Goal: Task Accomplishment & Management: Use online tool/utility

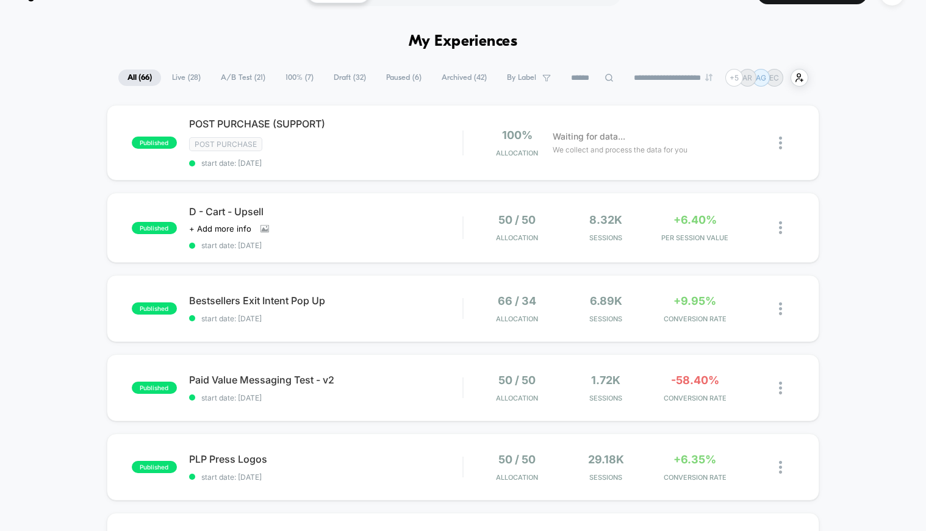
scroll to position [1, 0]
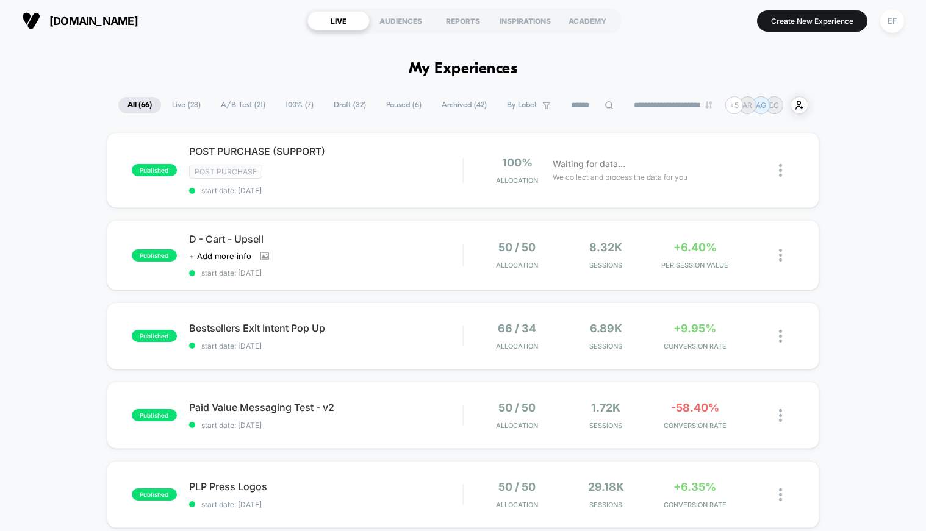
click at [212, 103] on span "A/B Test ( 21 )" at bounding box center [243, 105] width 63 height 16
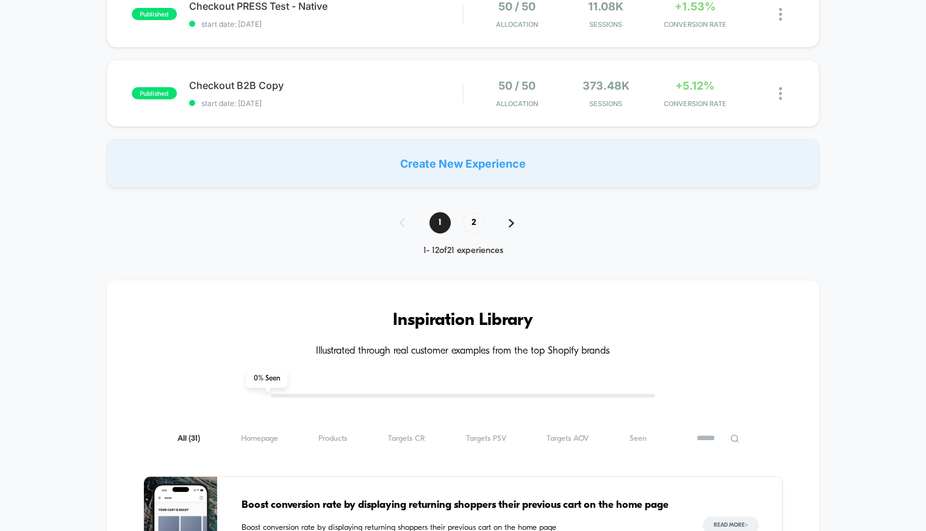
scroll to position [950, 0]
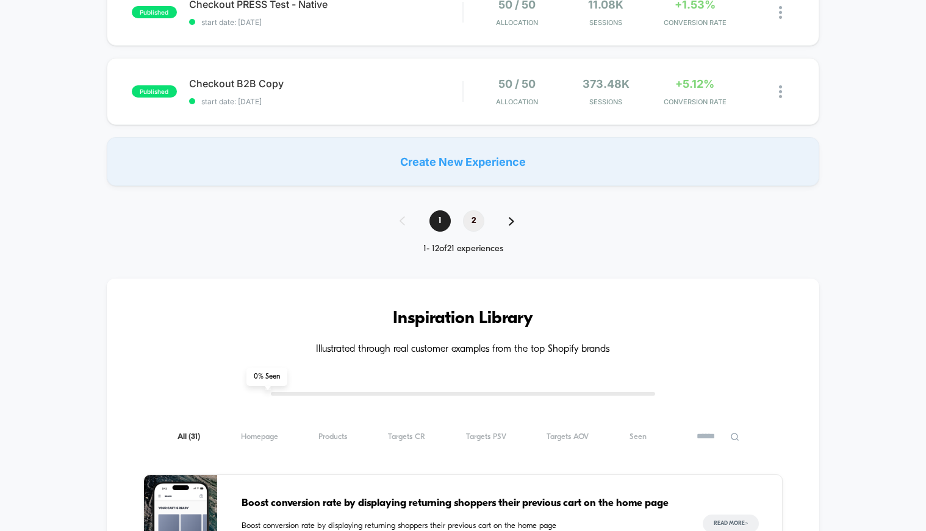
click at [474, 220] on span "2" at bounding box center [473, 220] width 21 height 21
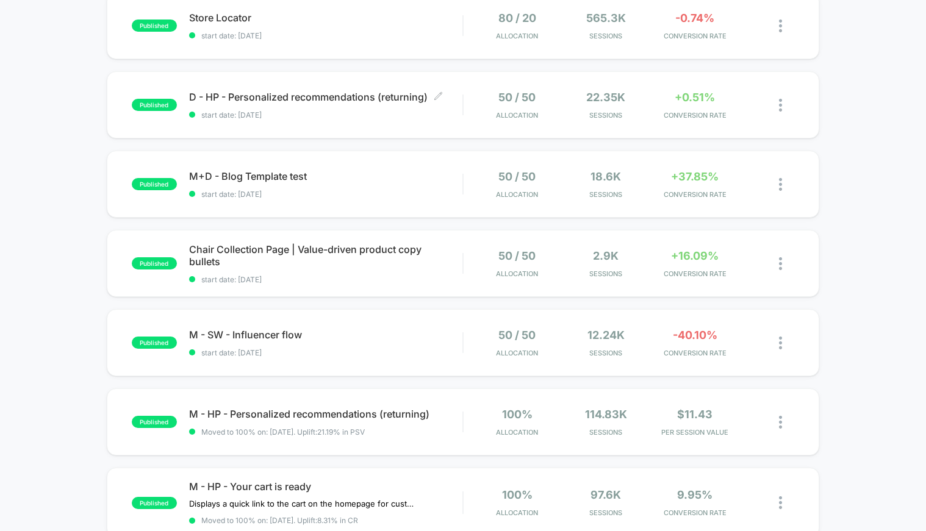
scroll to position [300, 0]
click at [381, 202] on div "published M+D - Blog Template test start date: 4/16/2025 50 / 50 Allocation 18.…" at bounding box center [463, 183] width 713 height 67
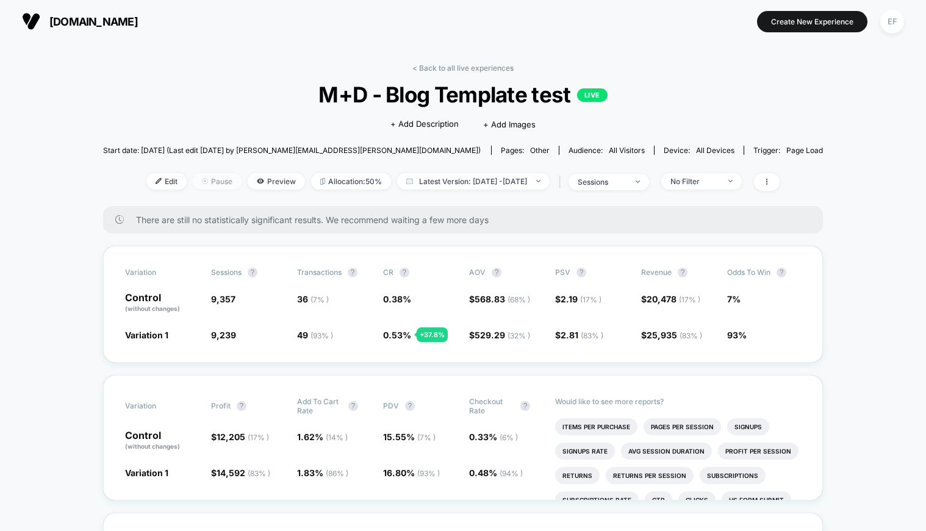
click at [201, 183] on span "Pause" at bounding box center [217, 181] width 49 height 16
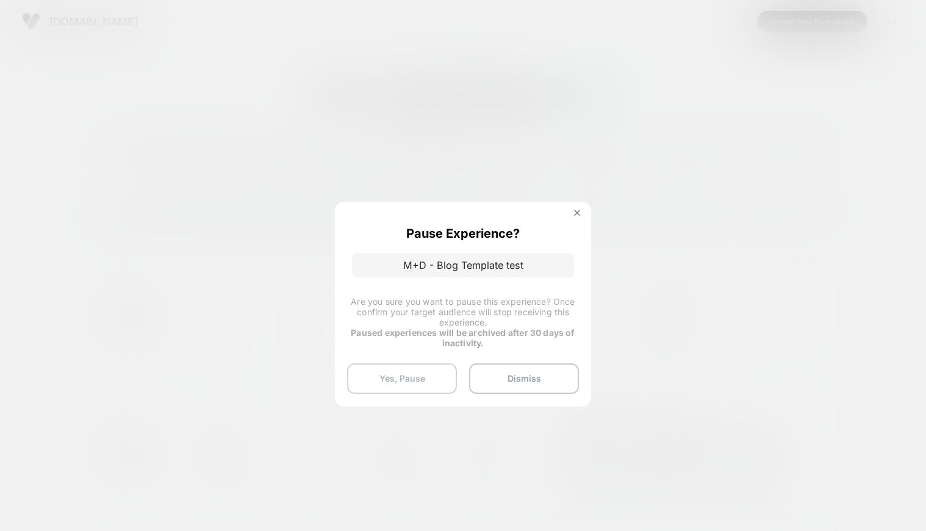
drag, startPoint x: 412, startPoint y: 371, endPoint x: 424, endPoint y: 371, distance: 12.2
click at [412, 371] on button "Yes, Pause" at bounding box center [402, 378] width 110 height 30
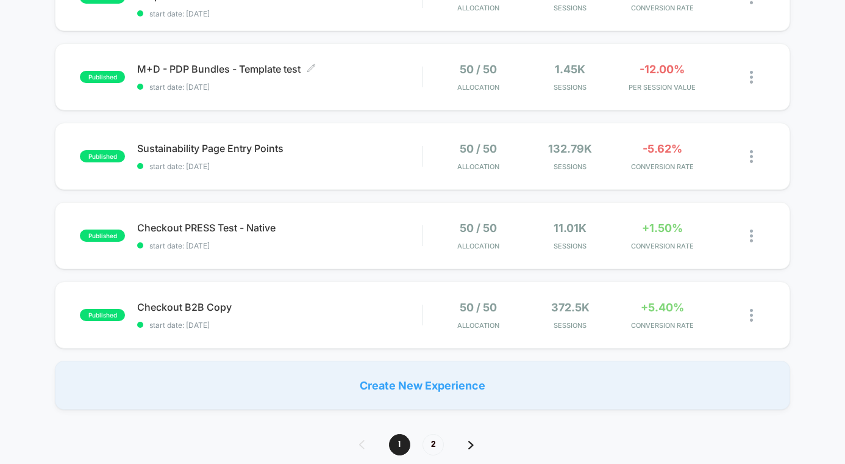
scroll to position [728, 0]
click at [385, 85] on span "start date: [DATE]" at bounding box center [279, 86] width 285 height 9
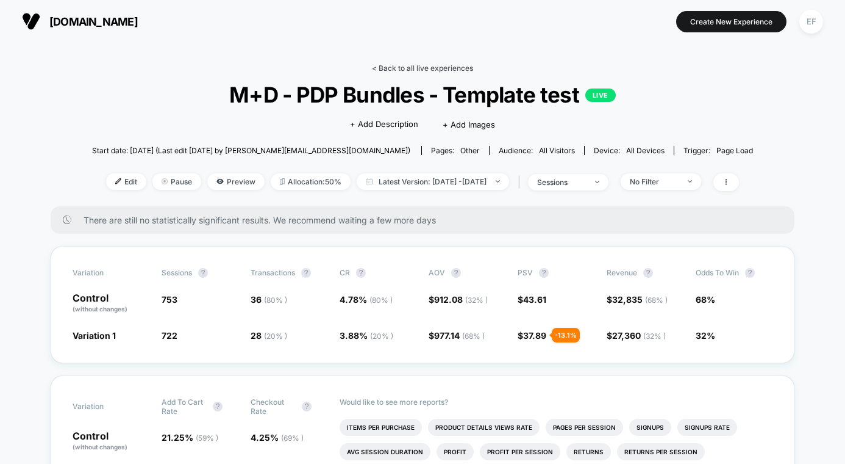
click at [388, 67] on link "< Back to all live experiences" at bounding box center [422, 67] width 101 height 9
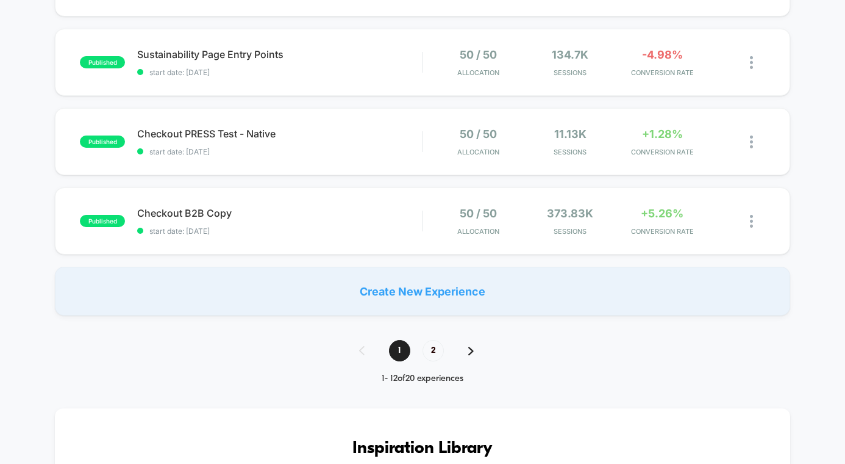
scroll to position [825, 0]
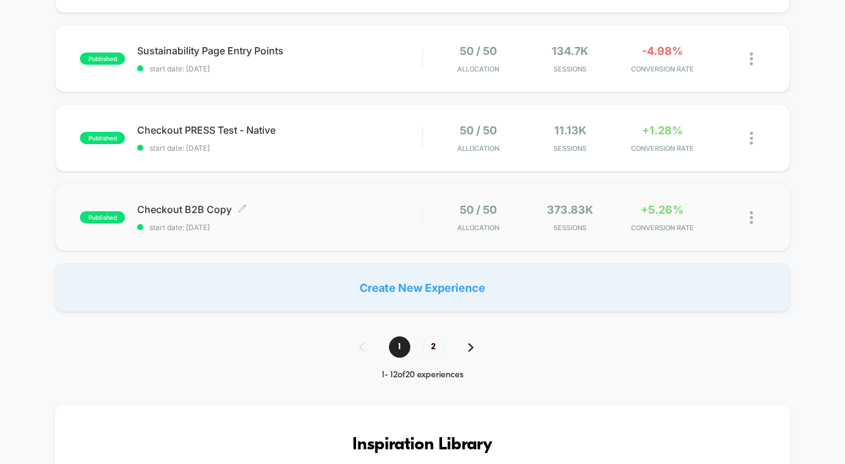
click at [348, 218] on div "Checkout B2B Copy Click to edit experience details Click to edit experience det…" at bounding box center [279, 217] width 285 height 29
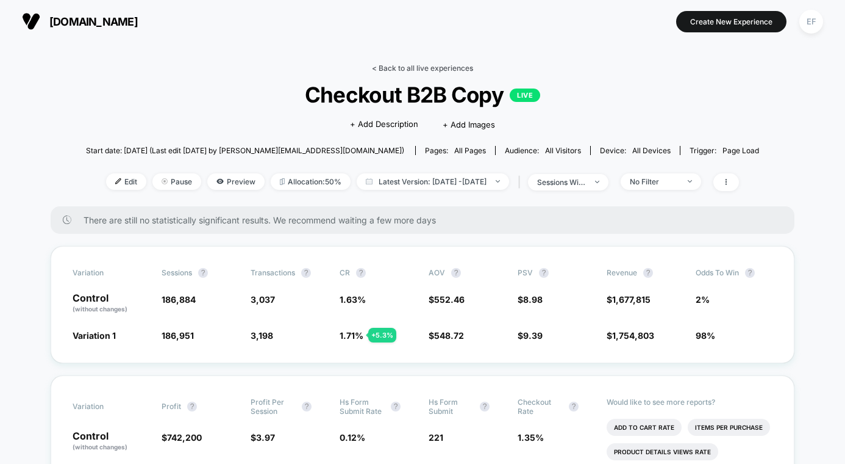
click at [404, 69] on link "< Back to all live experiences" at bounding box center [422, 67] width 101 height 9
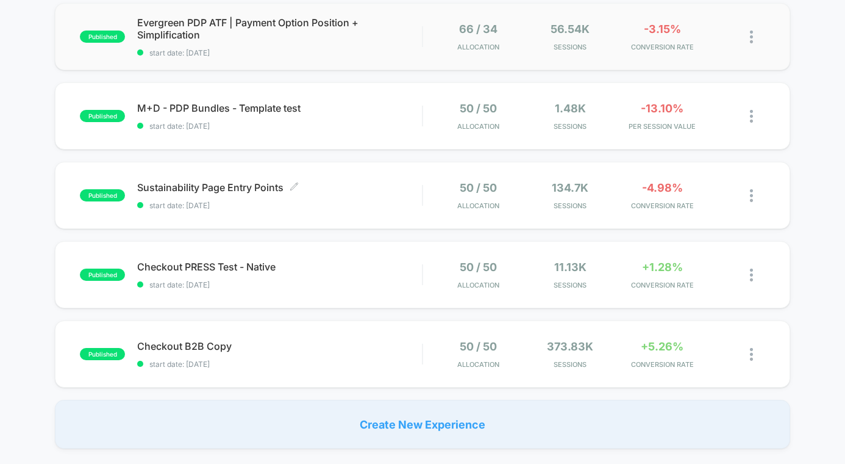
scroll to position [650, 0]
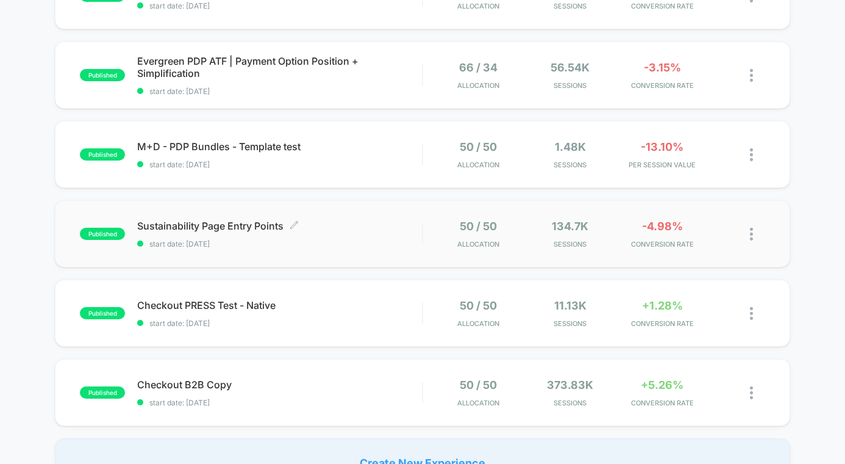
click at [375, 235] on div "Sustainability Page Entry Points Click to edit experience details Click to edit…" at bounding box center [279, 234] width 285 height 29
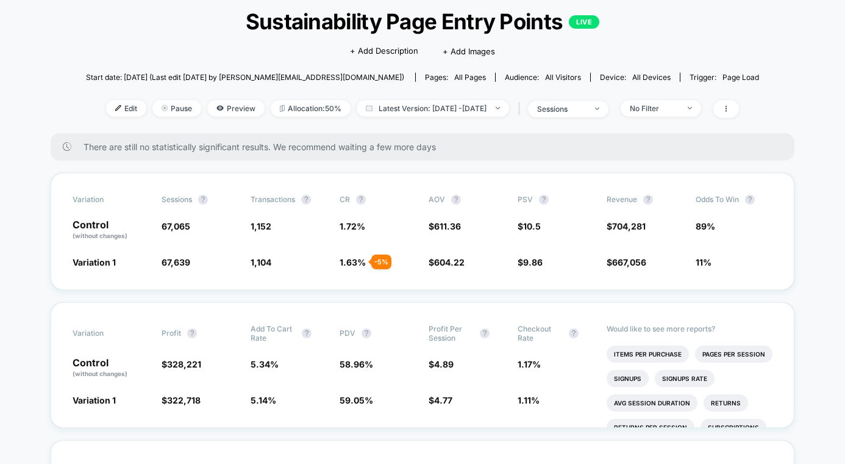
scroll to position [74, 0]
click at [730, 105] on icon at bounding box center [726, 107] width 7 height 7
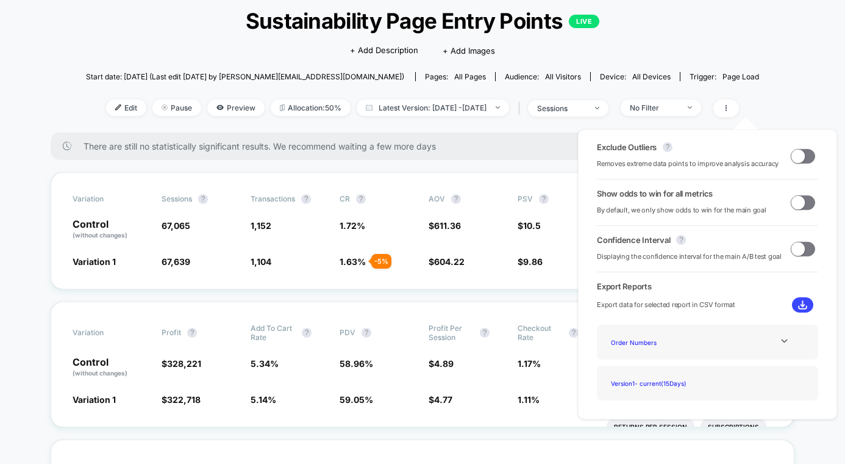
click at [792, 154] on span at bounding box center [798, 155] width 13 height 13
click at [801, 156] on span at bounding box center [807, 155] width 13 height 13
click at [800, 156] on span at bounding box center [798, 155] width 13 height 13
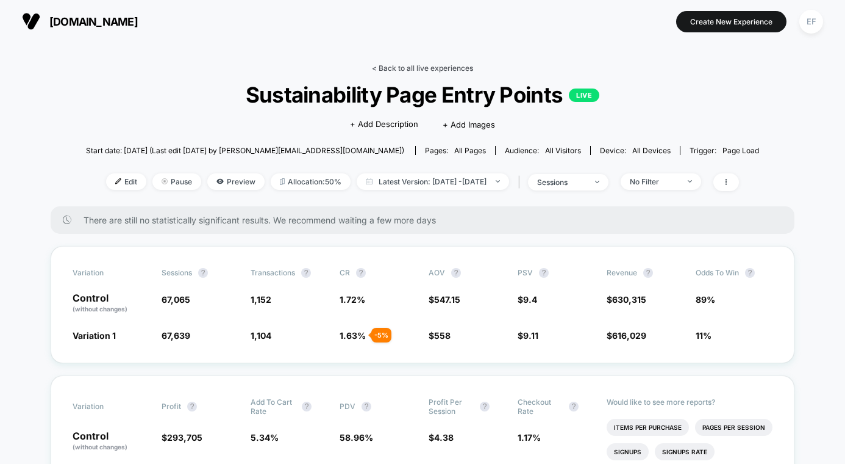
click at [451, 66] on link "< Back to all live experiences" at bounding box center [422, 67] width 101 height 9
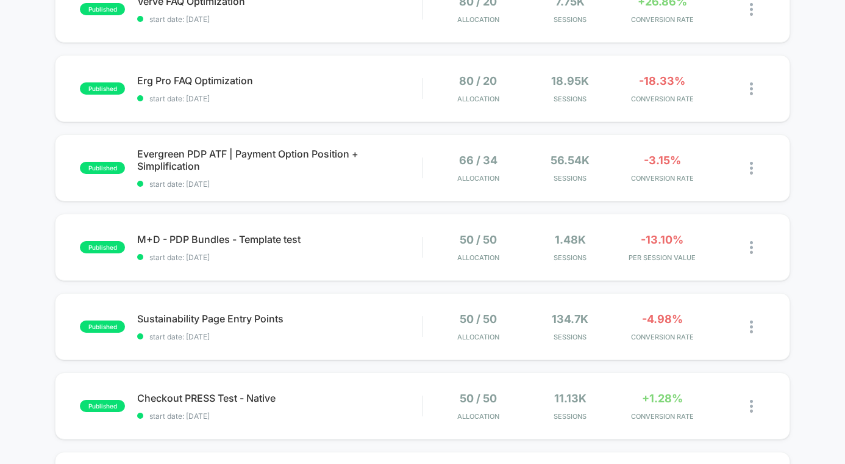
scroll to position [595, 0]
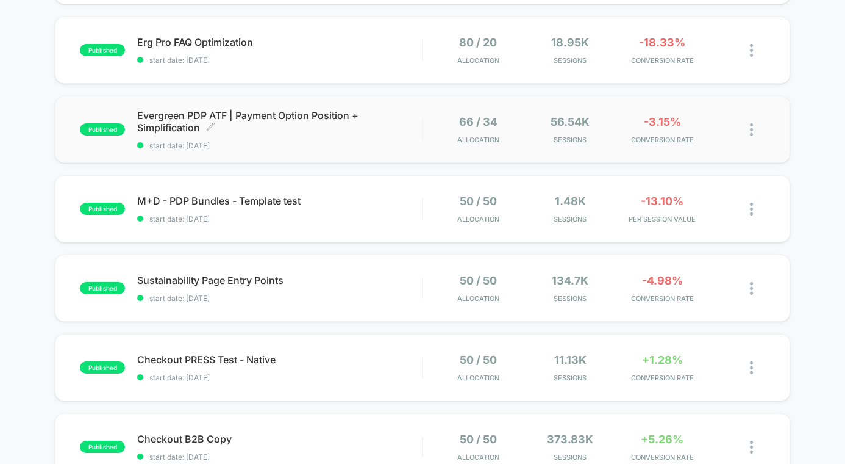
click at [313, 149] on span "start date: [DATE]" at bounding box center [279, 145] width 285 height 9
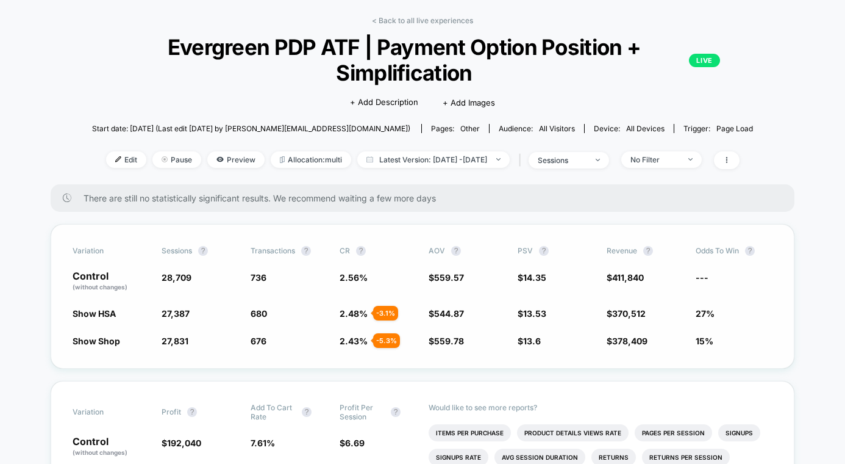
scroll to position [52, 0]
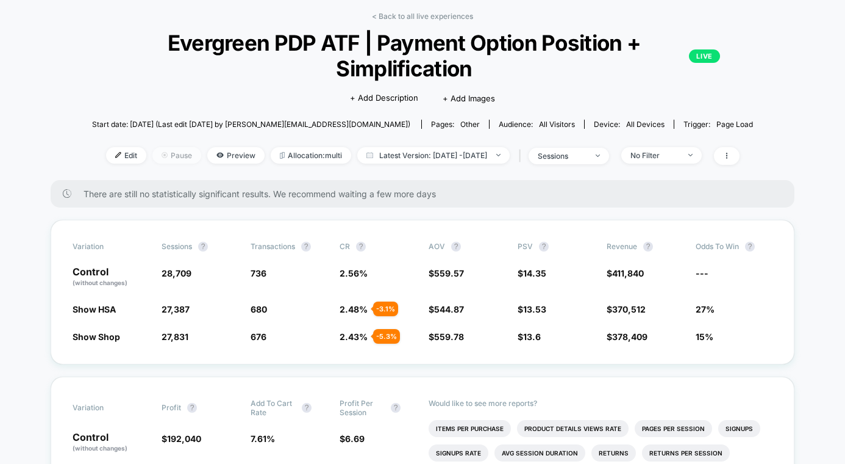
click at [152, 156] on span "Pause" at bounding box center [176, 155] width 49 height 16
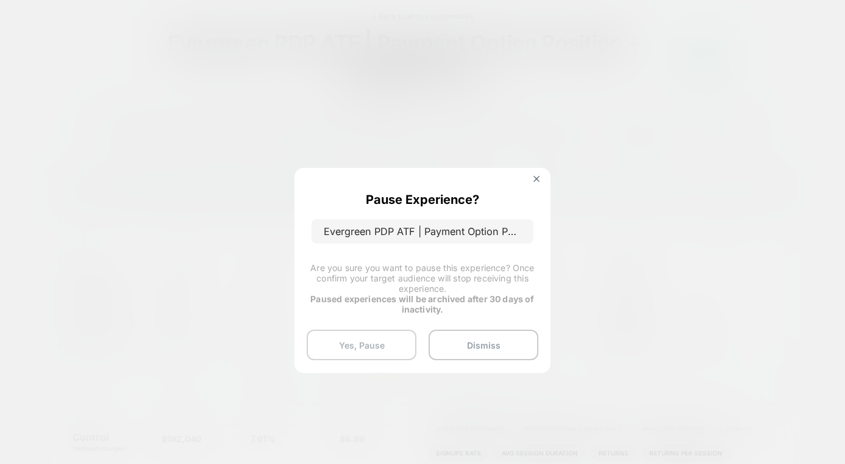
click at [384, 333] on button "Yes, Pause" at bounding box center [362, 344] width 110 height 30
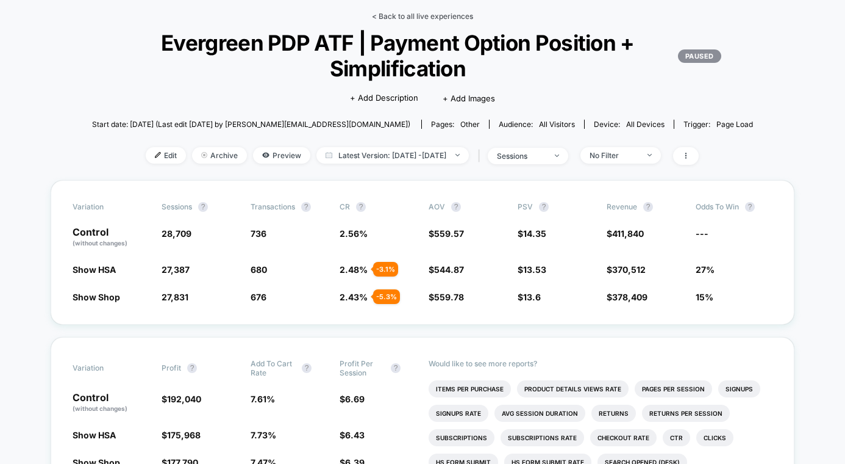
click at [443, 15] on link "< Back to all live experiences" at bounding box center [422, 16] width 101 height 9
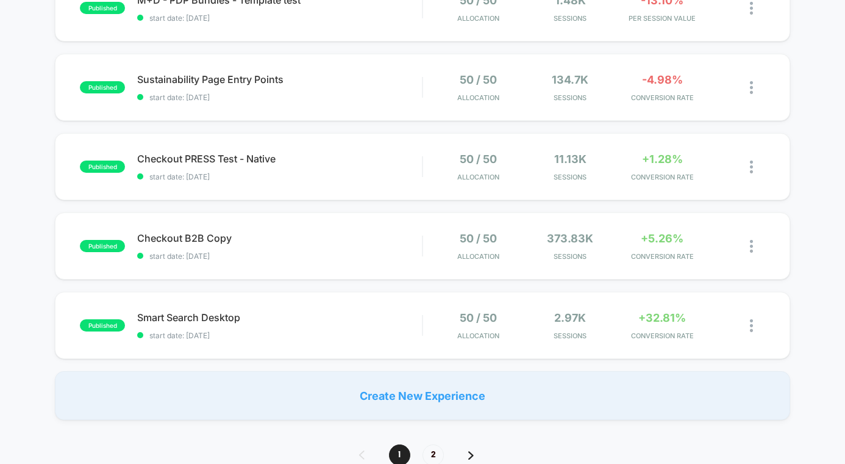
scroll to position [729, 0]
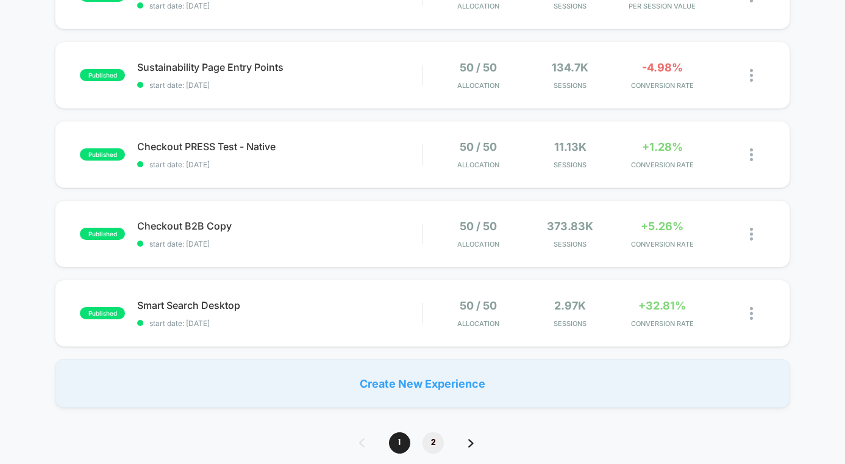
click at [432, 443] on span "2" at bounding box center [433, 442] width 21 height 21
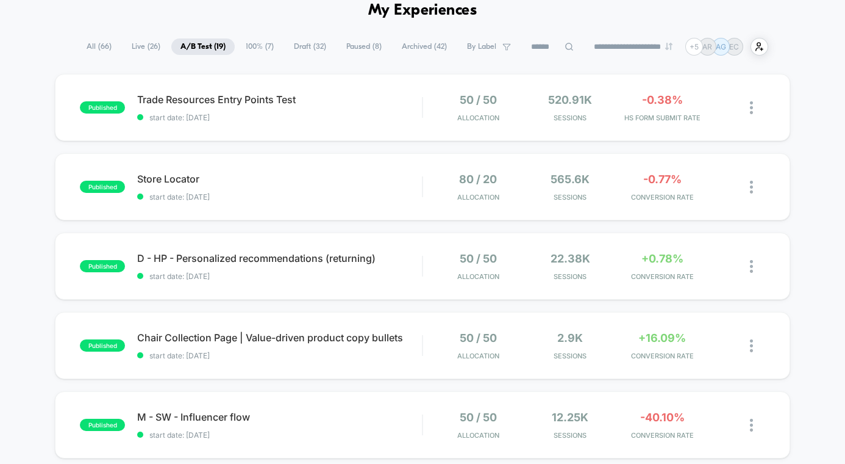
scroll to position [93, 0]
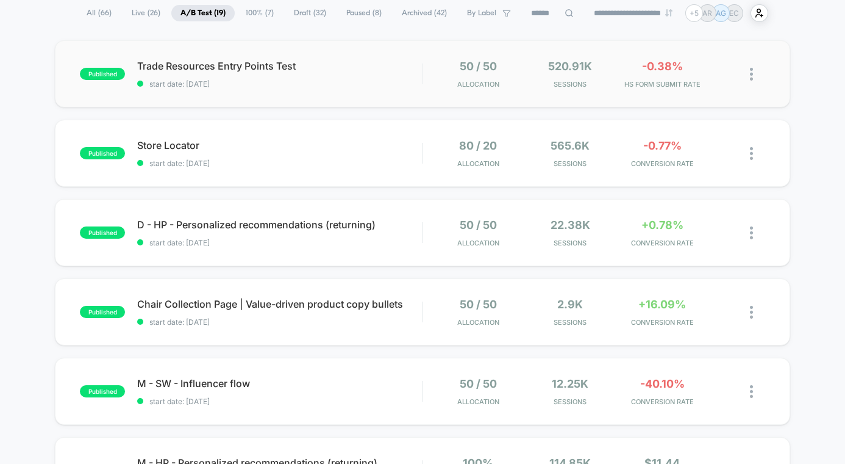
click at [292, 90] on div "published Trade Resources Entry Points Test start date: 6/17/2025 50 / 50 Alloc…" at bounding box center [423, 73] width 736 height 67
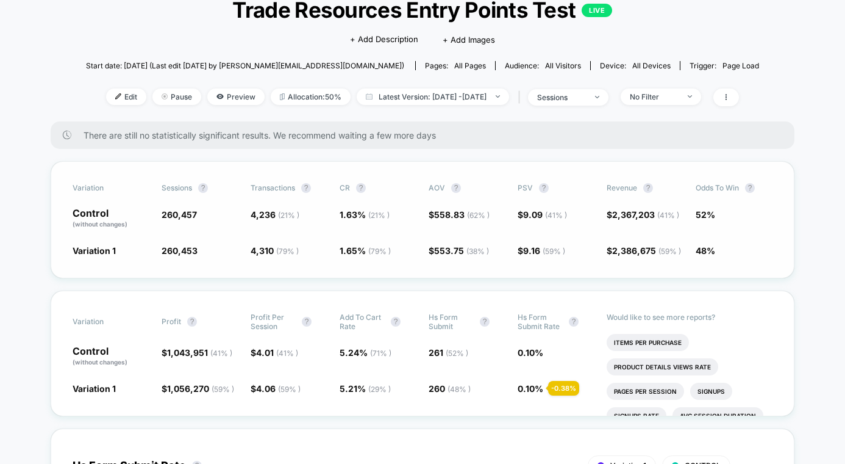
scroll to position [85, 0]
click at [159, 96] on span "Pause" at bounding box center [176, 96] width 49 height 16
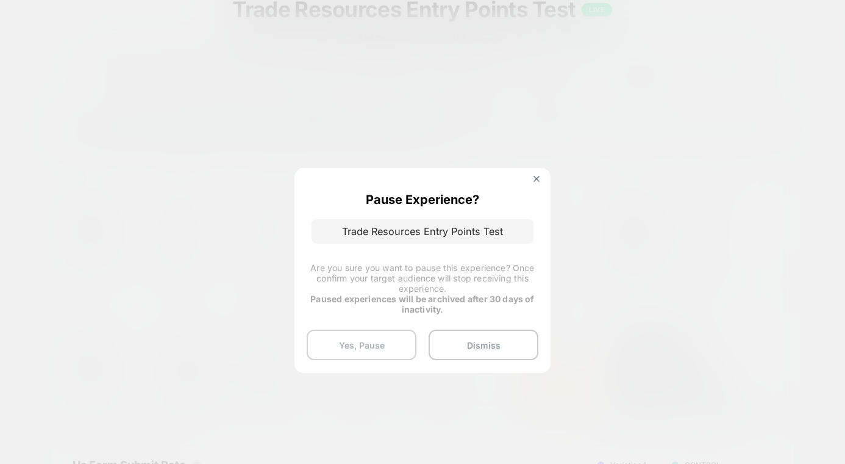
click at [348, 349] on button "Yes, Pause" at bounding box center [362, 344] width 110 height 30
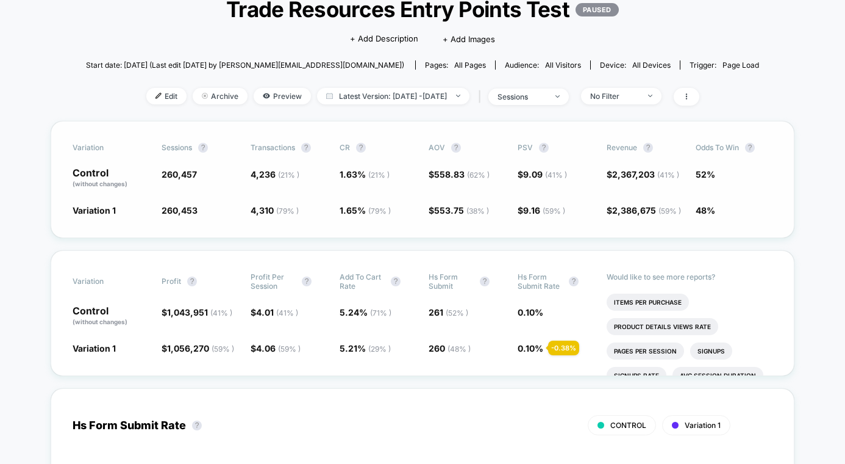
scroll to position [0, 0]
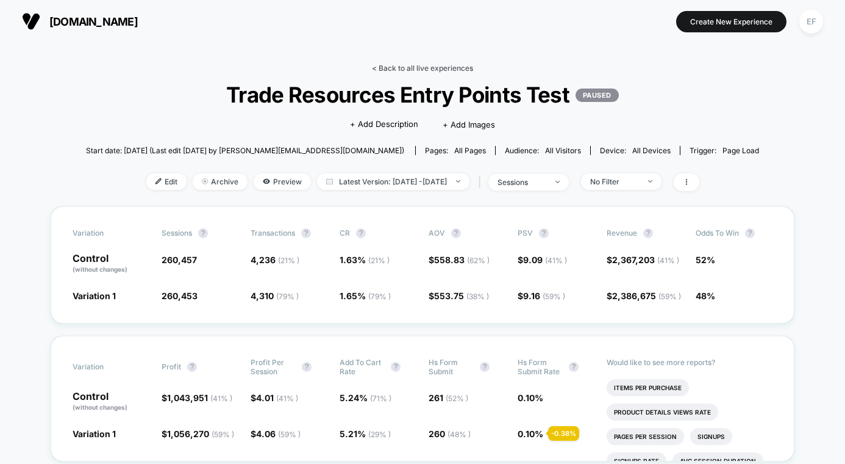
click at [396, 65] on link "< Back to all live experiences" at bounding box center [422, 67] width 101 height 9
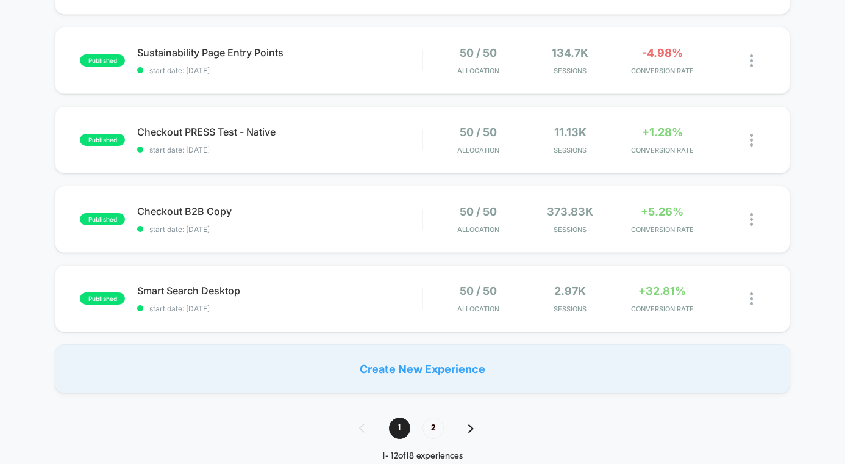
scroll to position [762, 0]
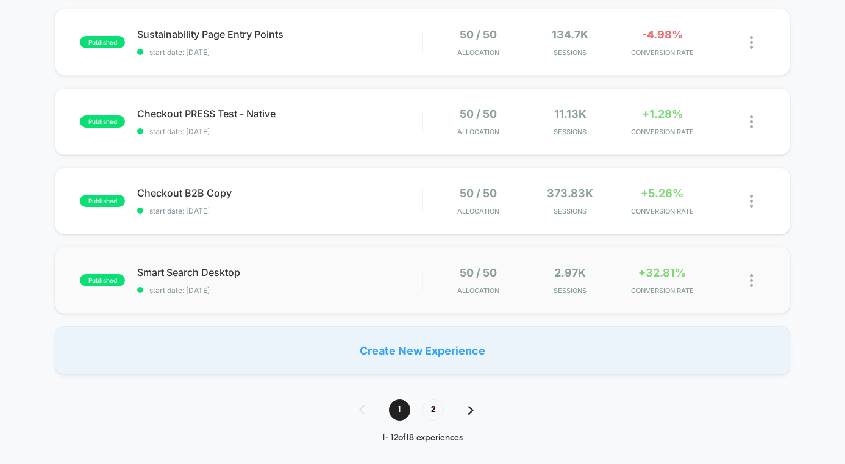
click at [368, 302] on div "published Smart Search Desktop start date: 6/17/2025 50 / 50 Allocation 2.97k S…" at bounding box center [423, 279] width 736 height 67
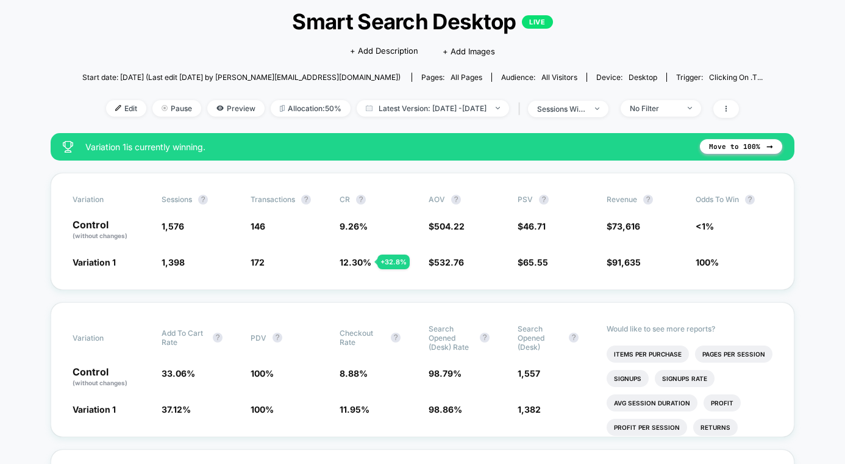
scroll to position [76, 0]
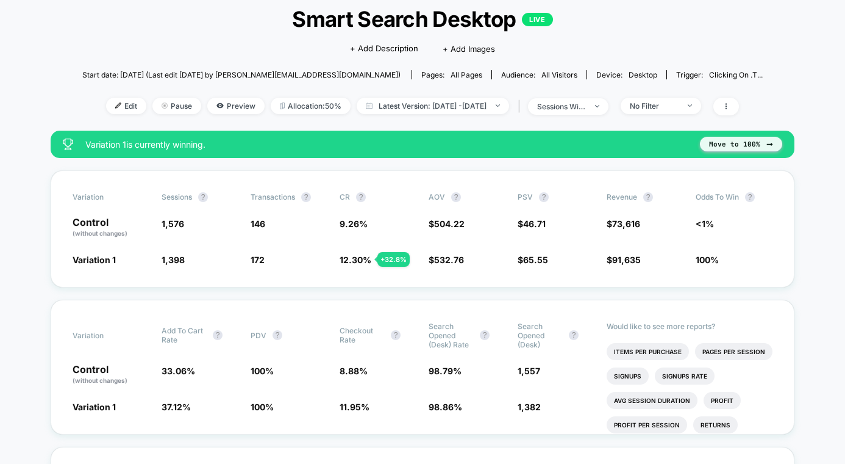
click at [721, 143] on button "Move to 100%" at bounding box center [741, 144] width 82 height 15
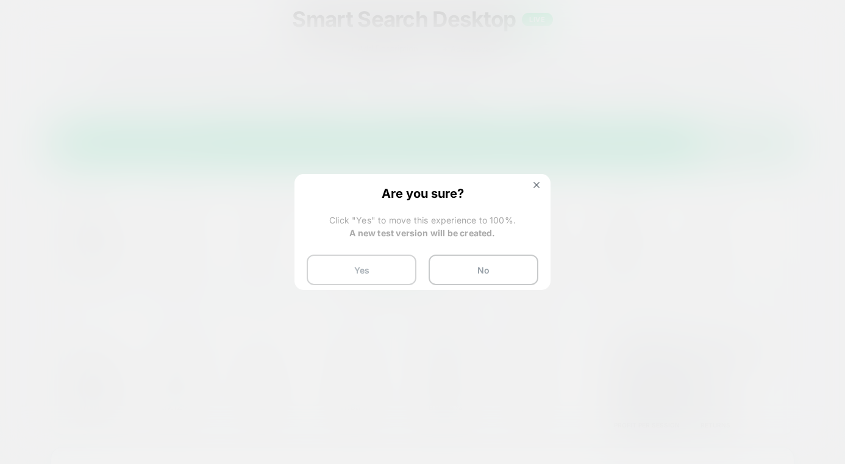
click at [378, 270] on button "Yes" at bounding box center [362, 269] width 110 height 30
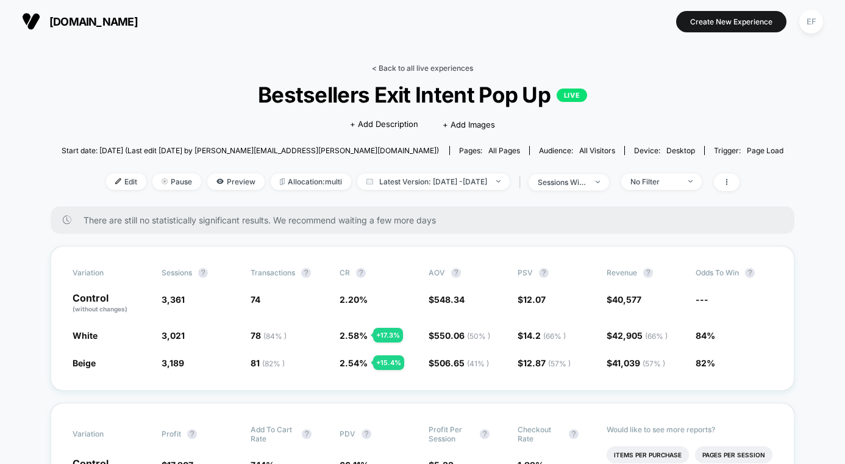
click at [439, 63] on link "< Back to all live experiences" at bounding box center [422, 67] width 101 height 9
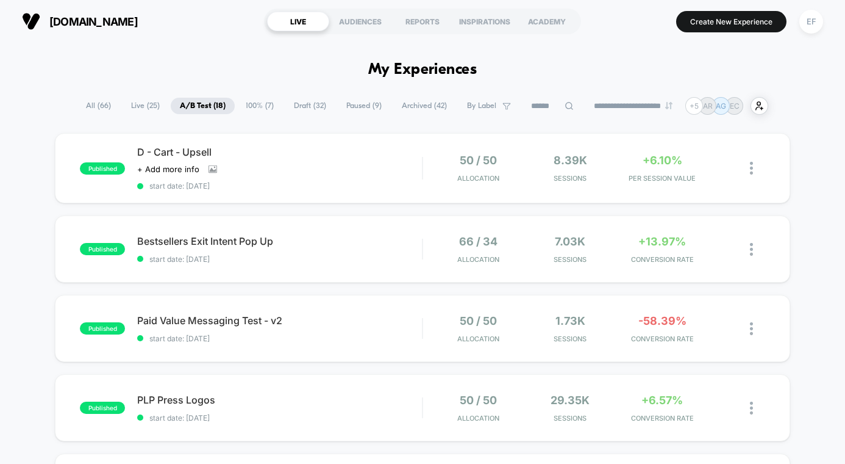
click at [245, 100] on span "100% ( 7 )" at bounding box center [260, 106] width 46 height 16
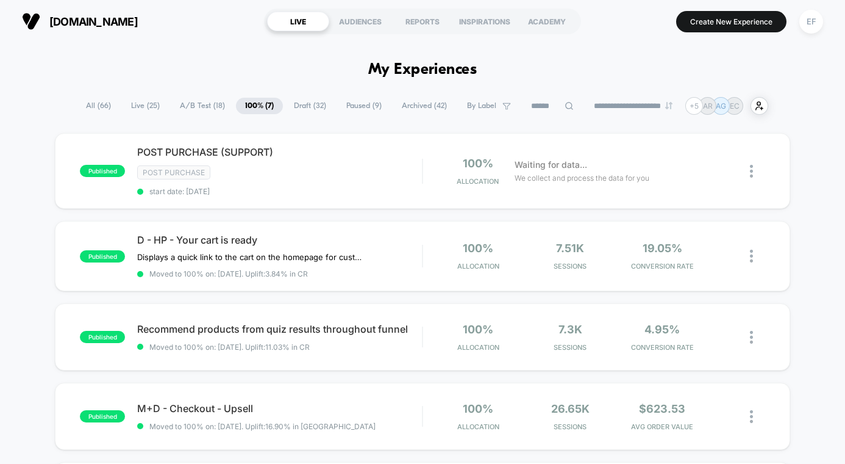
click at [337, 103] on span "Paused ( 9 )" at bounding box center [364, 106] width 54 height 16
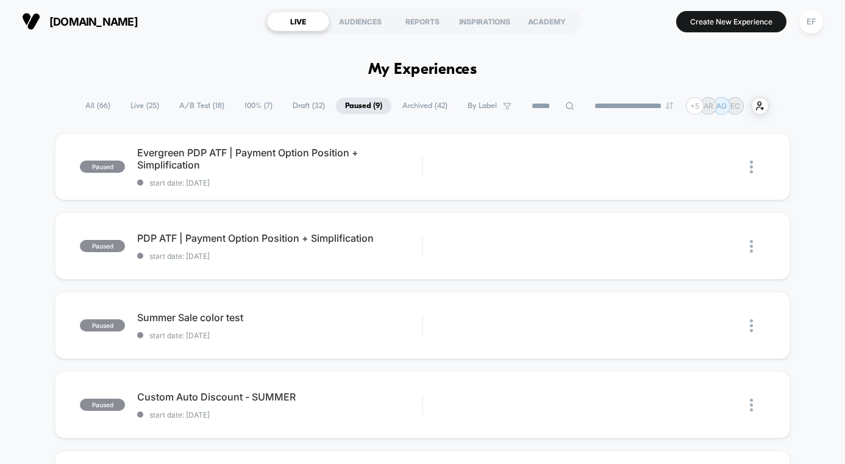
click at [203, 106] on span "A/B Test ( 18 )" at bounding box center [201, 106] width 63 height 16
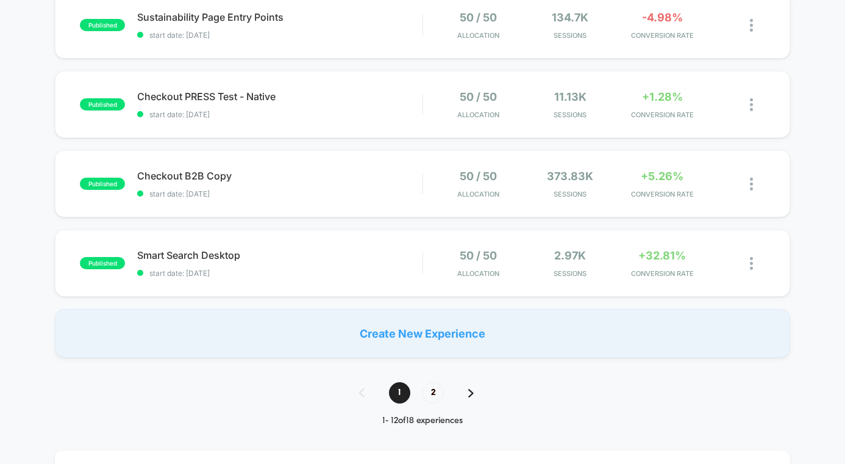
scroll to position [804, 0]
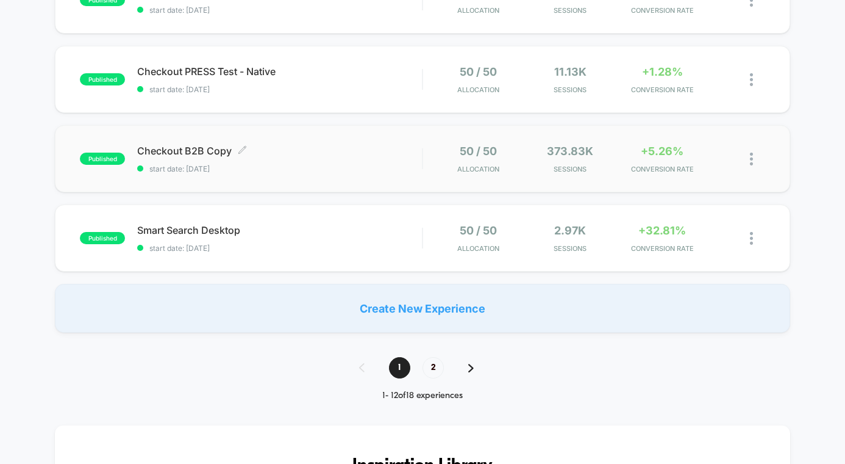
click at [359, 170] on span "start date: [DATE]" at bounding box center [279, 168] width 285 height 9
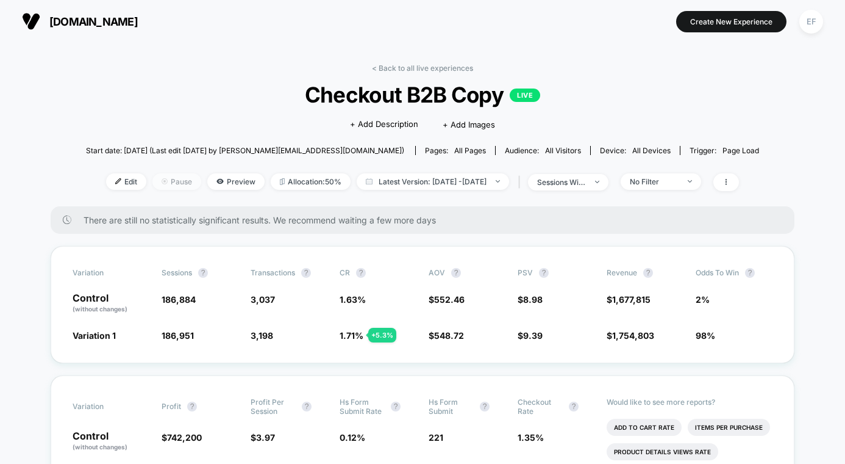
click at [163, 175] on span "Pause" at bounding box center [176, 181] width 49 height 16
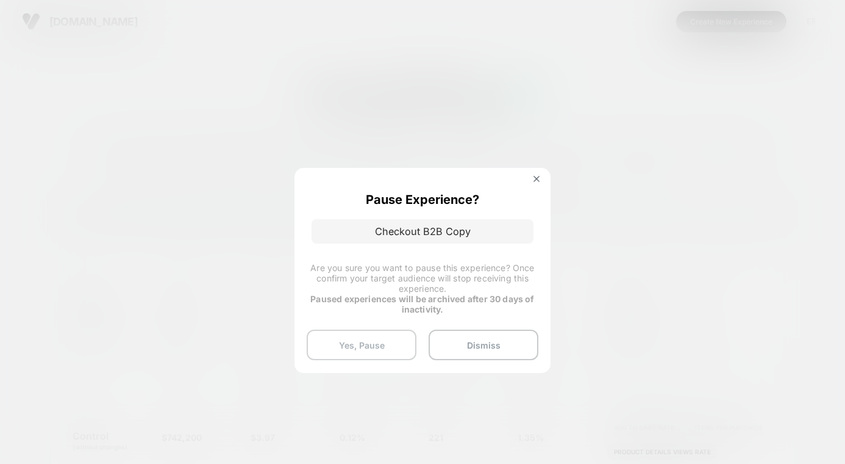
click at [362, 340] on button "Yes, Pause" at bounding box center [362, 344] width 110 height 30
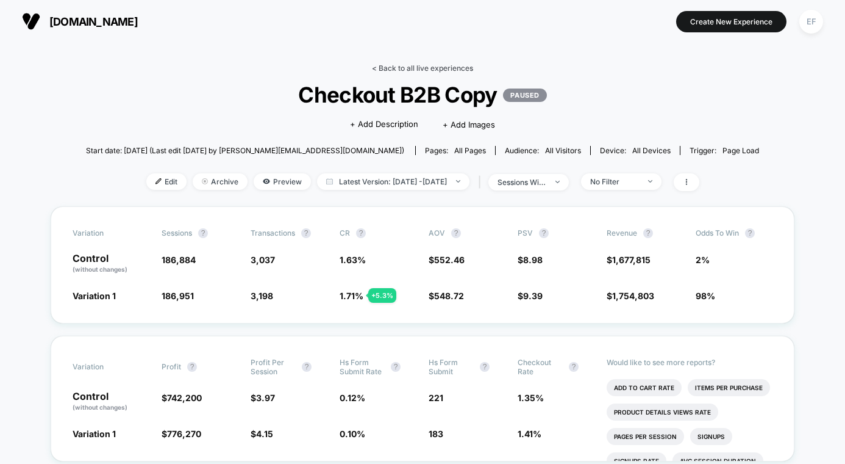
click at [410, 65] on link "< Back to all live experiences" at bounding box center [422, 67] width 101 height 9
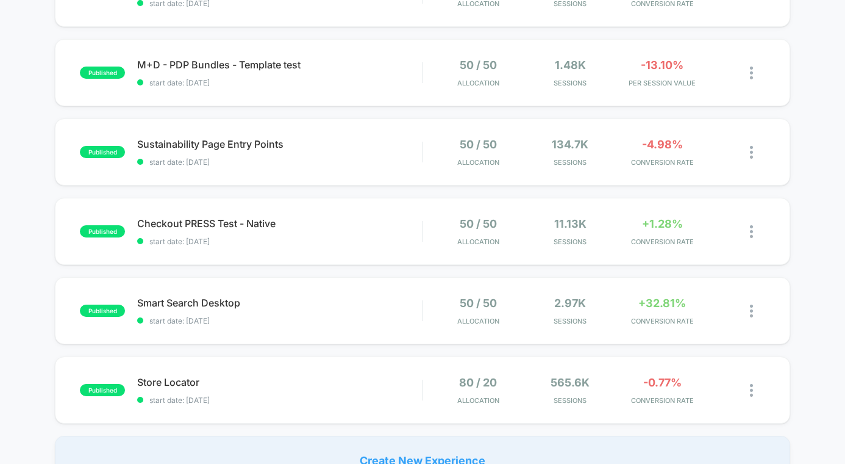
scroll to position [653, 0]
click at [384, 209] on div "published Checkout PRESS Test - Native start date: 7/17/2025 50 / 50 Allocation…" at bounding box center [423, 229] width 736 height 67
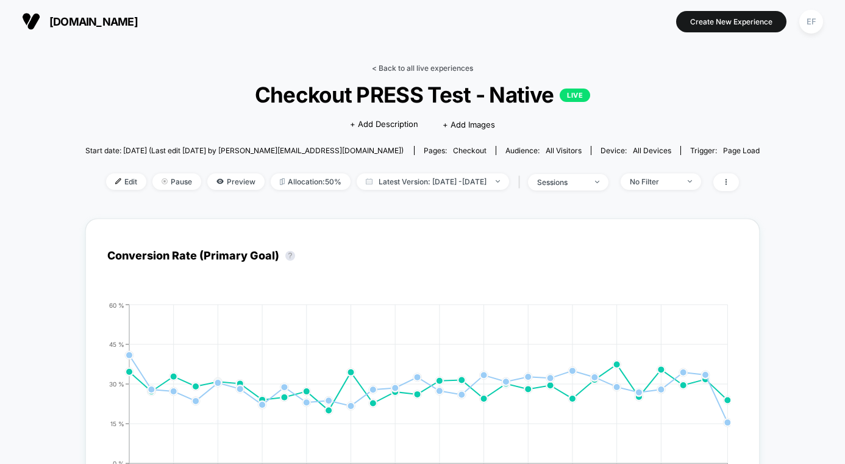
click at [405, 63] on link "< Back to all live experiences" at bounding box center [422, 67] width 101 height 9
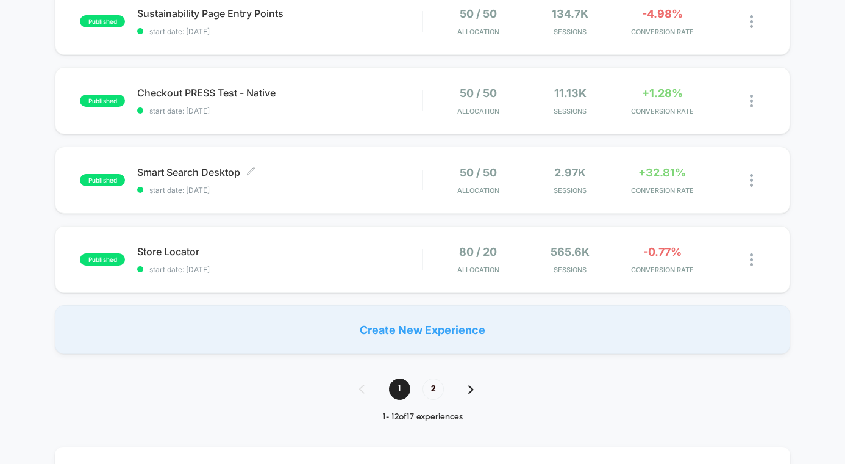
scroll to position [788, 0]
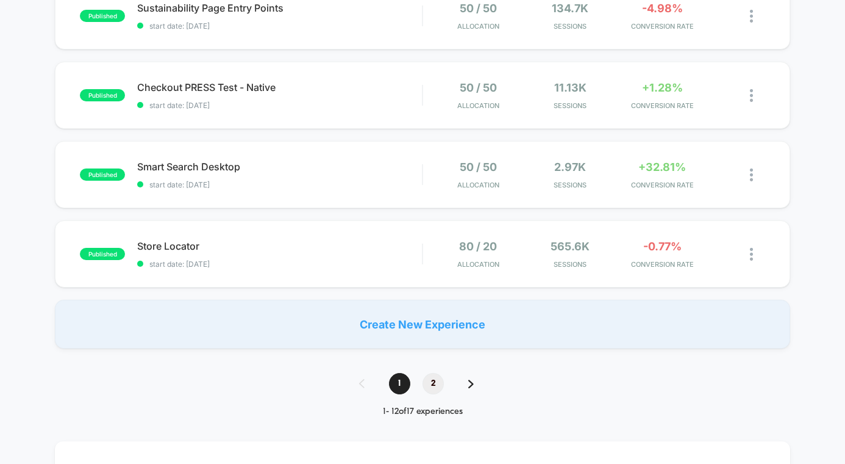
click at [437, 387] on span "2" at bounding box center [433, 383] width 21 height 21
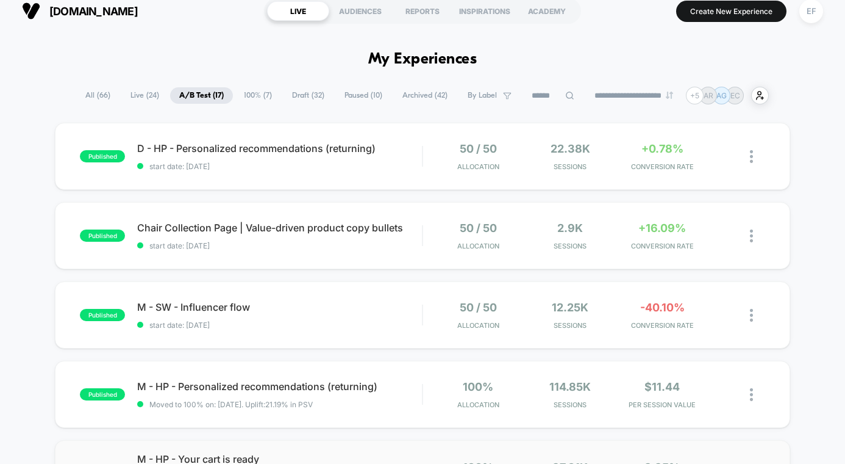
scroll to position [0, 0]
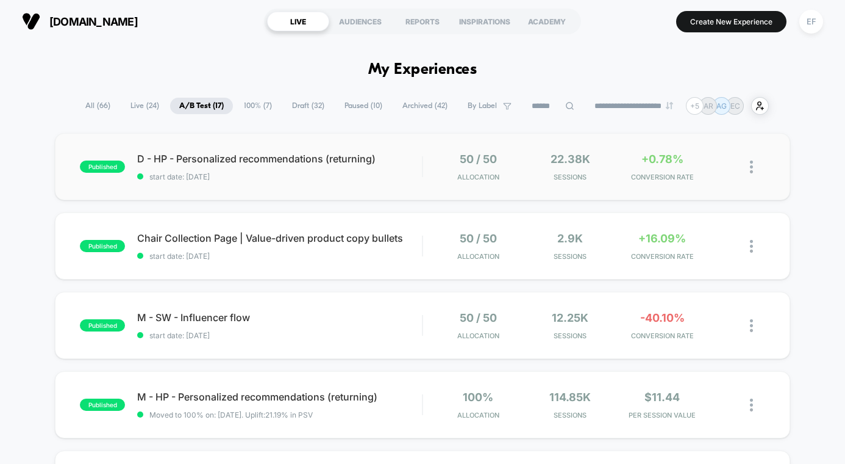
click at [386, 186] on div "published D - HP - Personalized recommendations (returning) start date: 5/26/20…" at bounding box center [423, 166] width 736 height 67
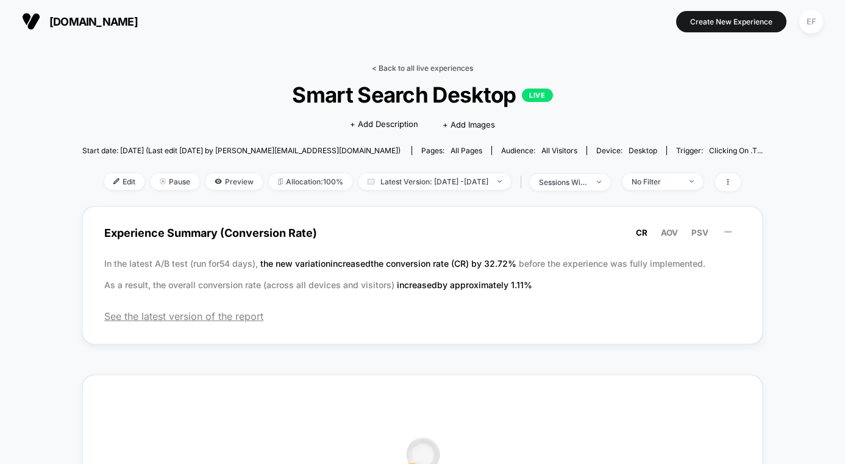
click at [429, 67] on link "< Back to all live experiences" at bounding box center [422, 67] width 101 height 9
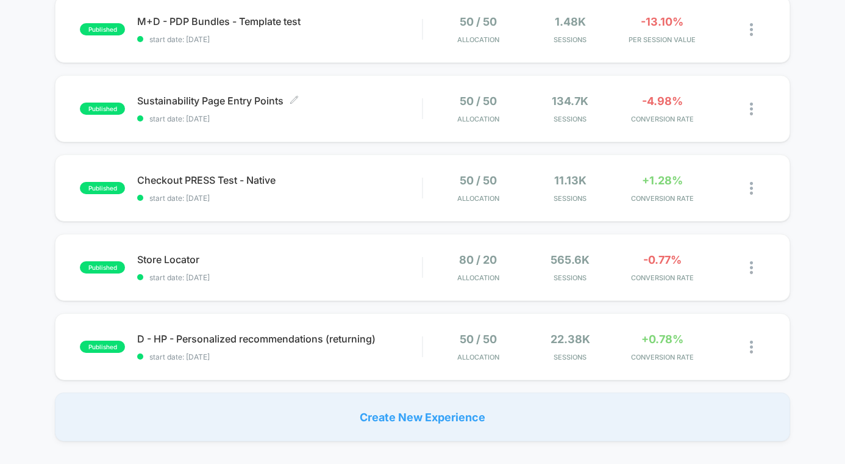
scroll to position [694, 0]
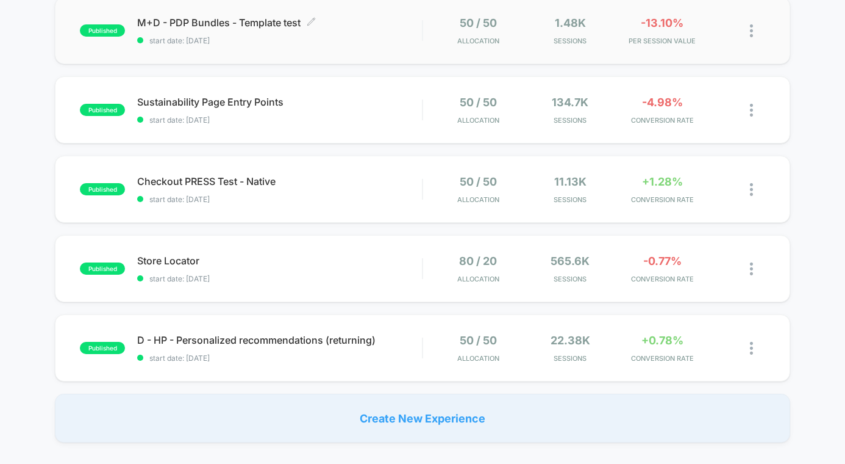
click at [356, 43] on span "start date: [DATE]" at bounding box center [279, 40] width 285 height 9
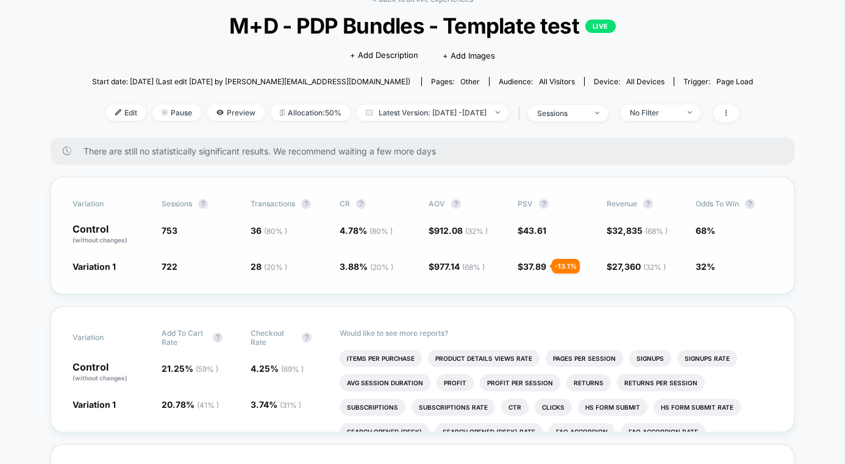
scroll to position [48, 0]
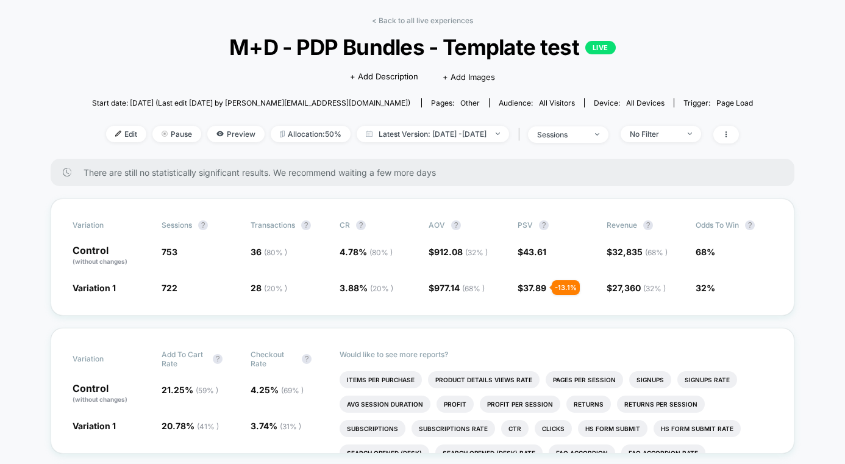
drag, startPoint x: 419, startPoint y: 19, endPoint x: 403, endPoint y: 127, distance: 109.8
click at [419, 19] on link "< Back to all live experiences" at bounding box center [422, 20] width 101 height 9
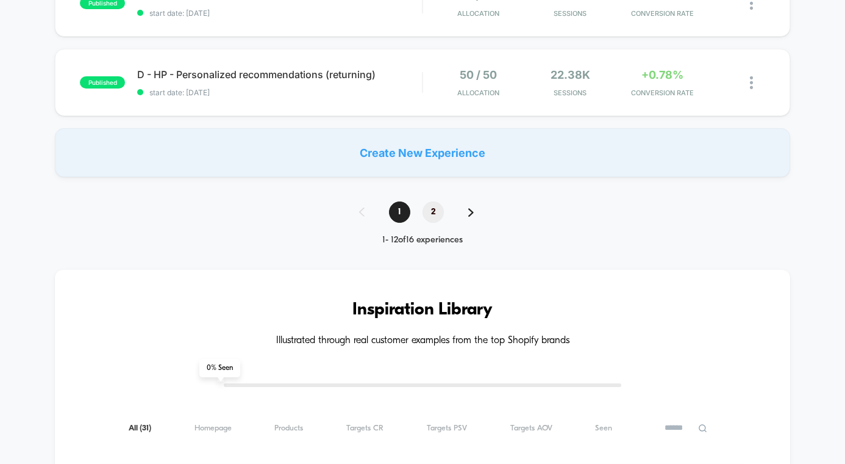
click at [430, 215] on span "2" at bounding box center [433, 211] width 21 height 21
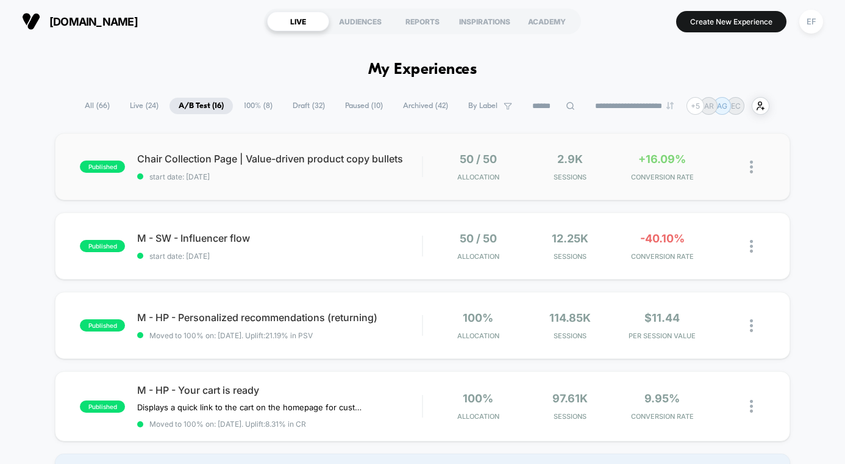
click at [415, 184] on div "published Chair Collection Page | Value-driven product copy bullets start date:…" at bounding box center [423, 166] width 736 height 67
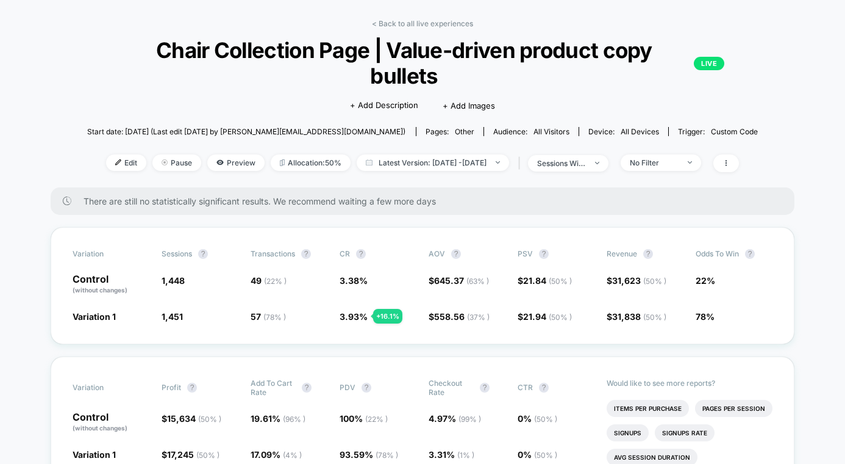
scroll to position [42, 0]
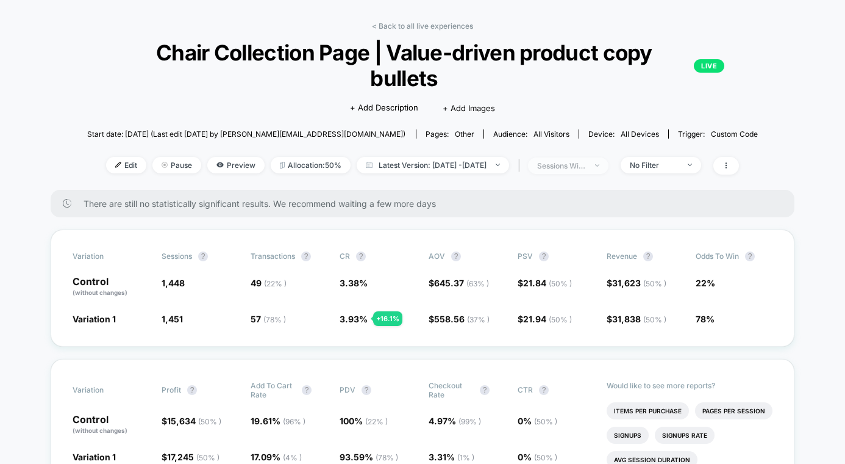
click at [586, 161] on div "sessions with impression" at bounding box center [561, 165] width 49 height 9
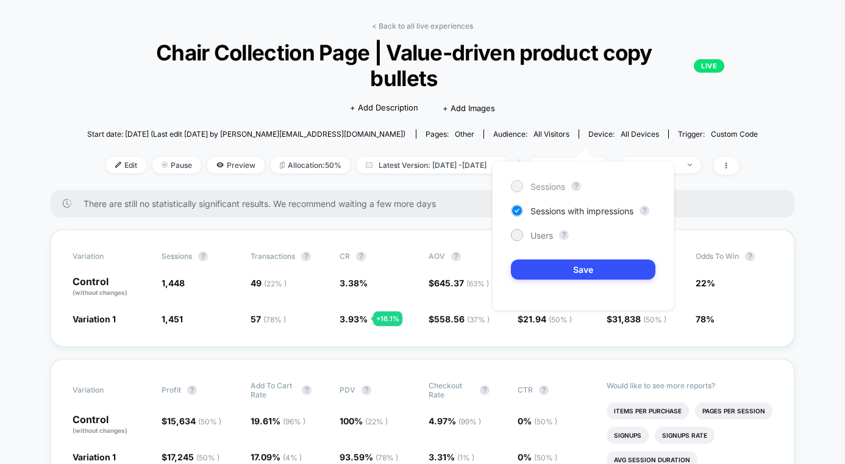
click at [546, 190] on span "Sessions" at bounding box center [548, 186] width 35 height 10
click at [533, 279] on button "Save" at bounding box center [583, 269] width 145 height 20
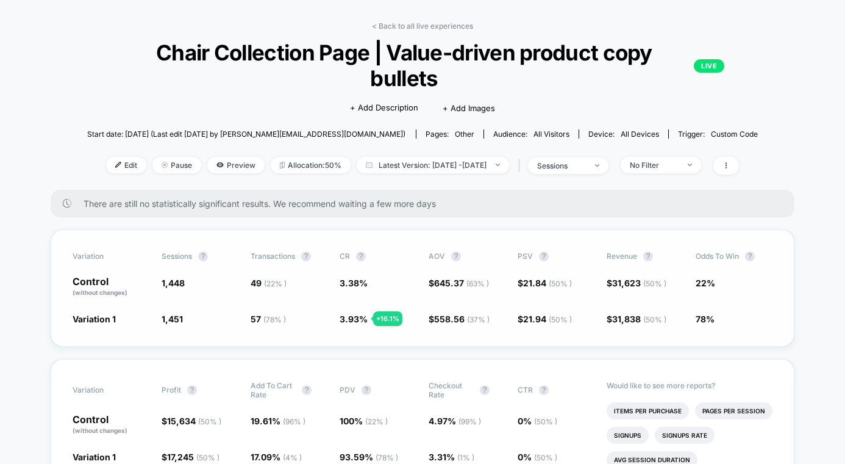
click at [532, 276] on span "$ 21.84 ( 50 % )" at bounding box center [556, 286] width 77 height 21
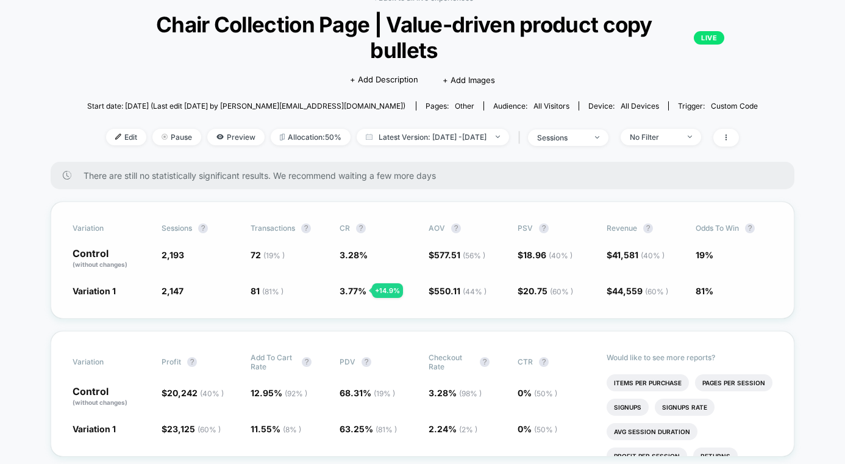
scroll to position [50, 0]
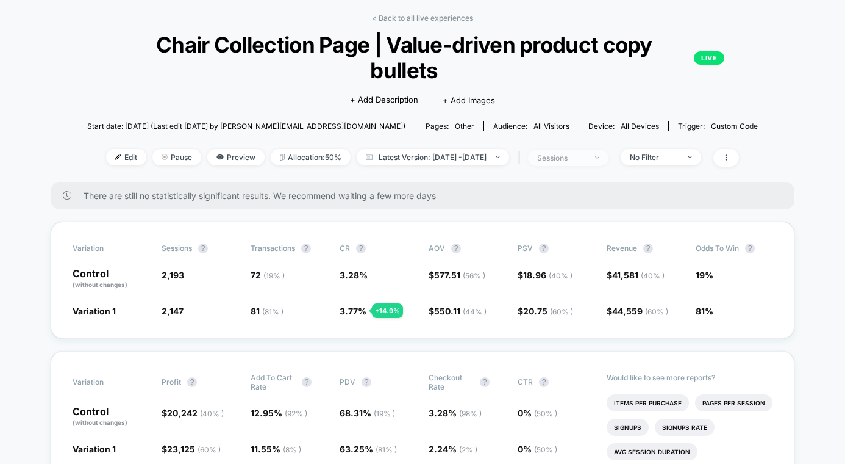
click at [586, 153] on div "sessions" at bounding box center [561, 157] width 49 height 9
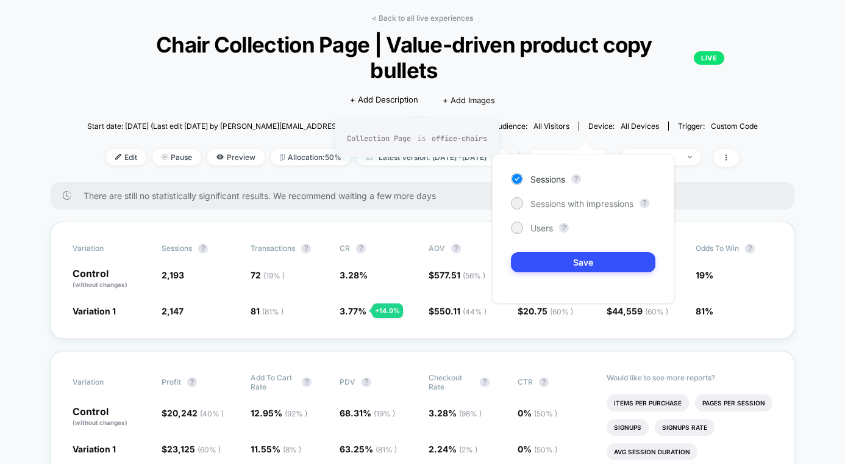
scroll to position [49, 0]
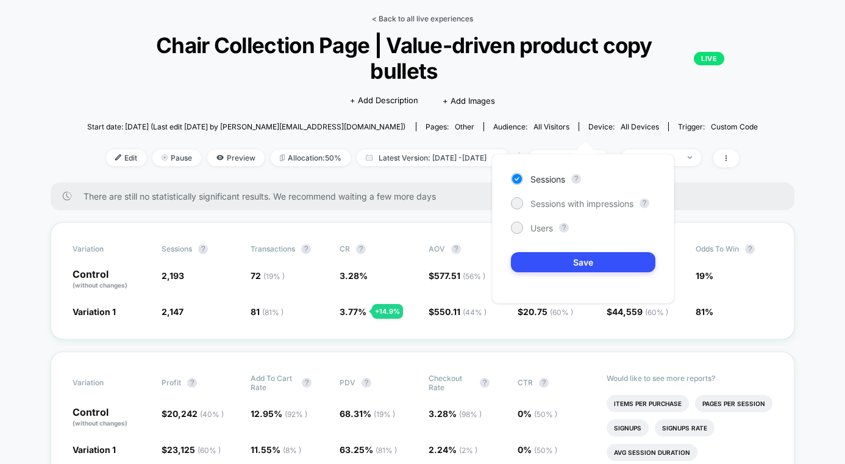
click at [387, 23] on link "< Back to all live experiences" at bounding box center [422, 18] width 101 height 9
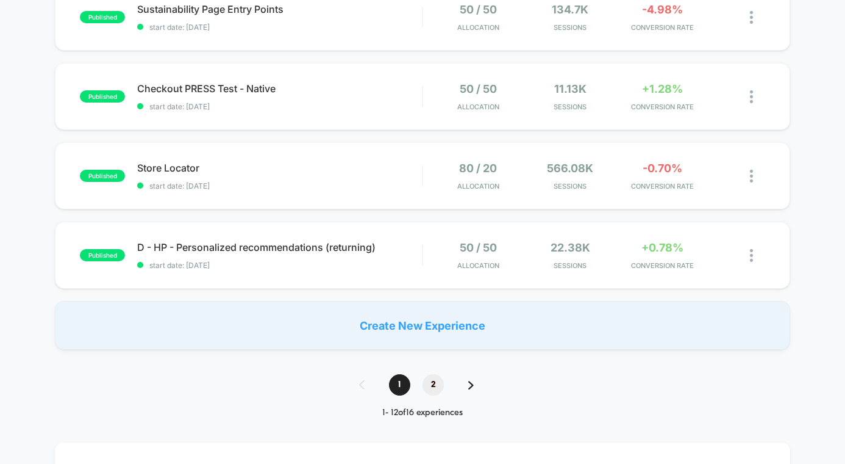
click at [428, 384] on span "2" at bounding box center [433, 384] width 21 height 21
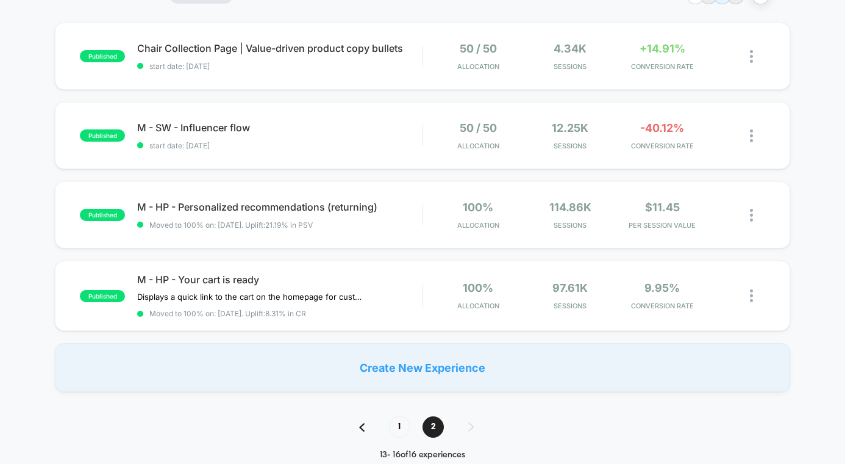
scroll to position [110, 0]
click at [396, 428] on span "1" at bounding box center [399, 427] width 21 height 21
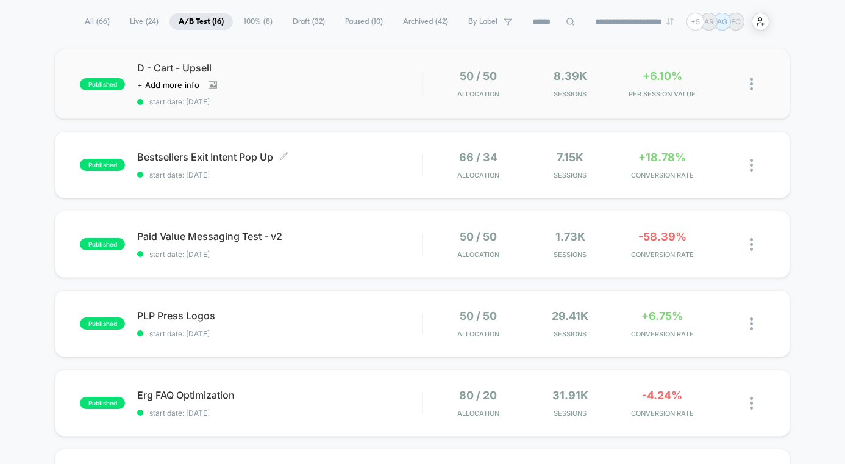
scroll to position [0, 0]
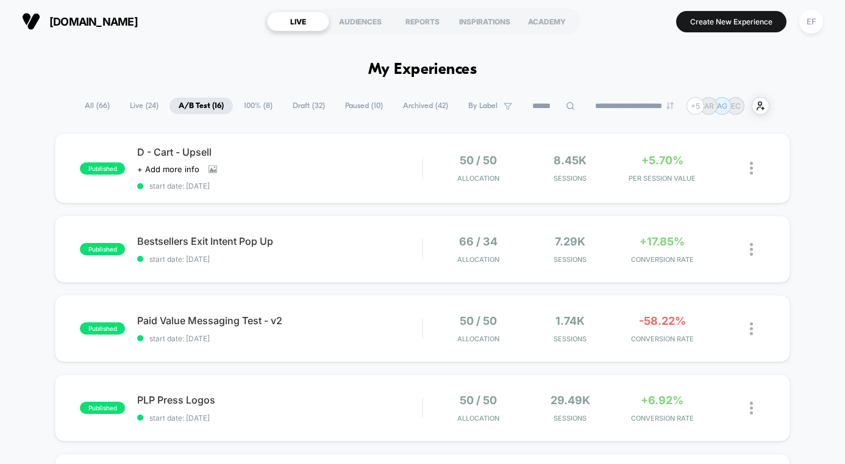
click at [239, 100] on span "100% ( 8 )" at bounding box center [258, 106] width 47 height 16
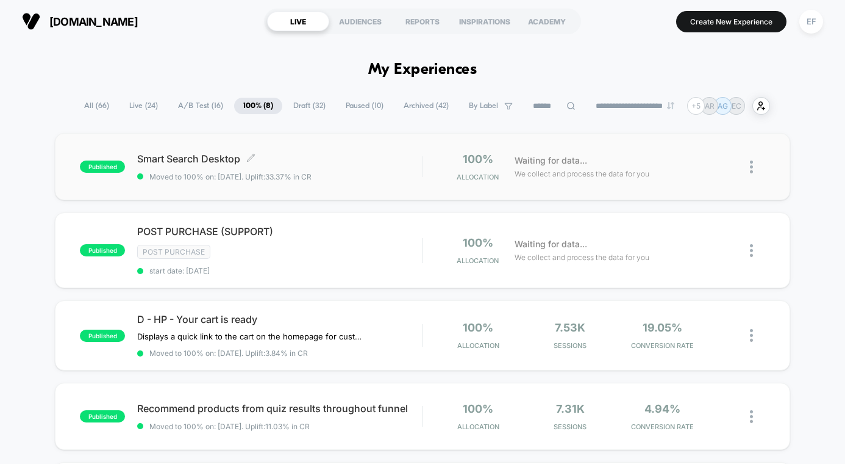
scroll to position [43, 0]
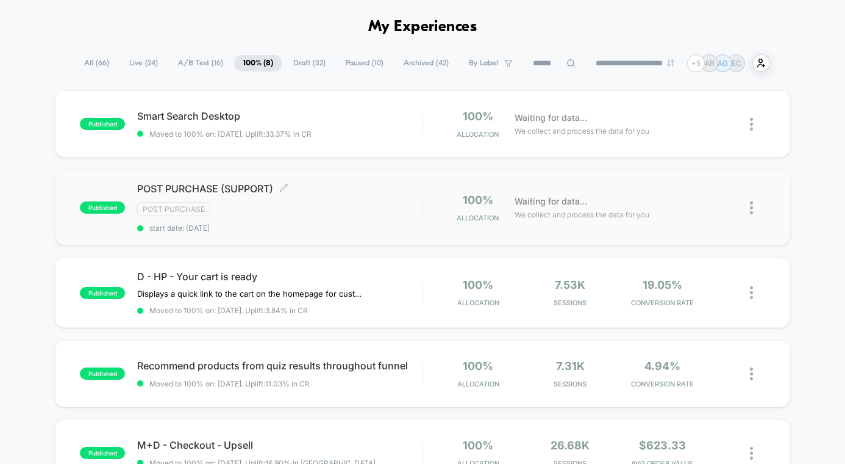
click at [368, 215] on div "Post Purchase" at bounding box center [279, 209] width 285 height 14
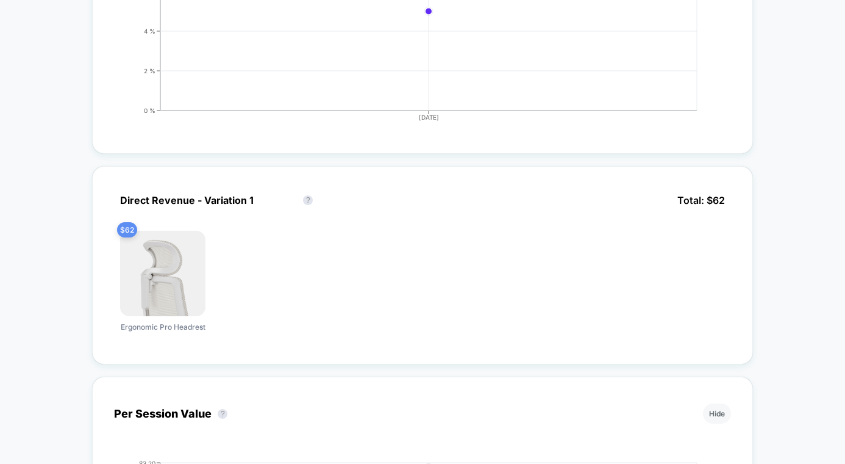
scroll to position [487, 0]
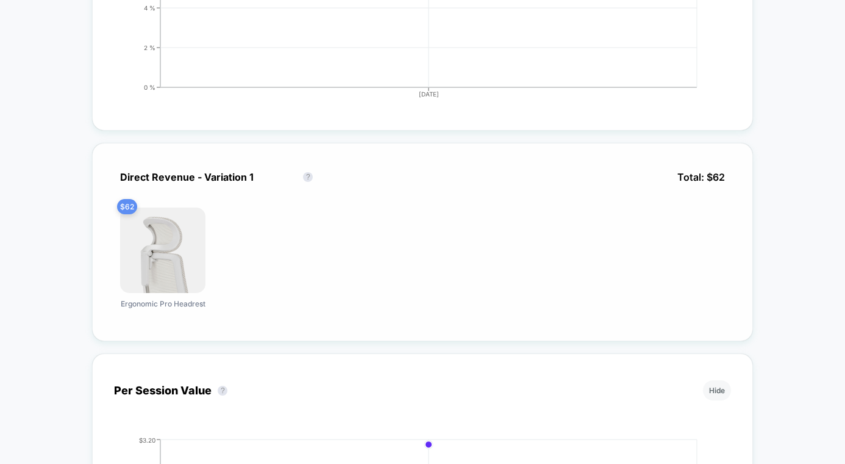
click at [209, 175] on div "Direct Revenue - Variation 1 Direct Revenue - Variation 1 ?" at bounding box center [220, 177] width 213 height 24
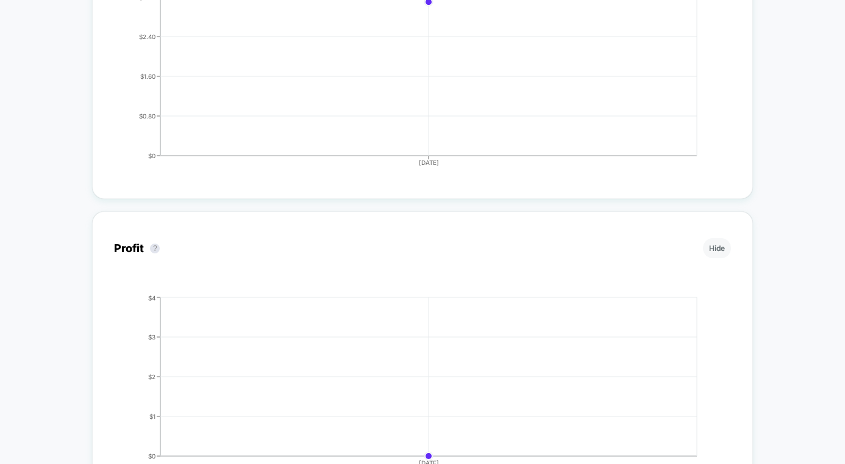
scroll to position [0, 0]
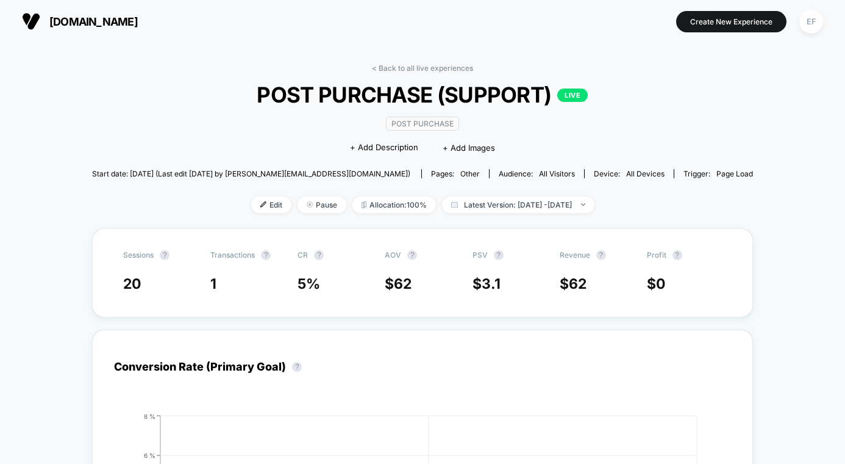
click at [537, 143] on div "Post Purchase Click to edit experience details + Add Description + Add Images" at bounding box center [422, 135] width 396 height 56
click at [595, 212] on span "Latest Version: [DATE] - [DATE]" at bounding box center [518, 204] width 152 height 16
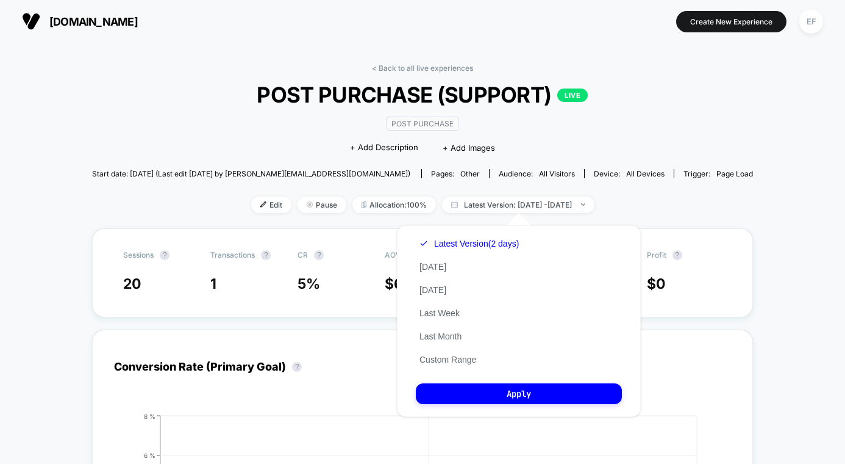
click at [661, 200] on div "Edit Pause Allocation: 100% Latest Version: [DATE] - [DATE]" at bounding box center [422, 204] width 661 height 16
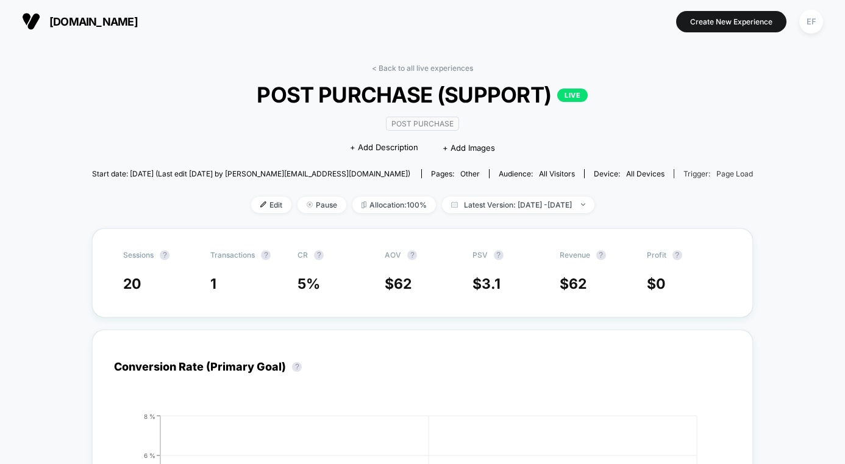
click at [684, 172] on div "Trigger: Page Load" at bounding box center [719, 173] width 70 height 9
click at [417, 64] on link "< Back to all live experiences" at bounding box center [422, 67] width 101 height 9
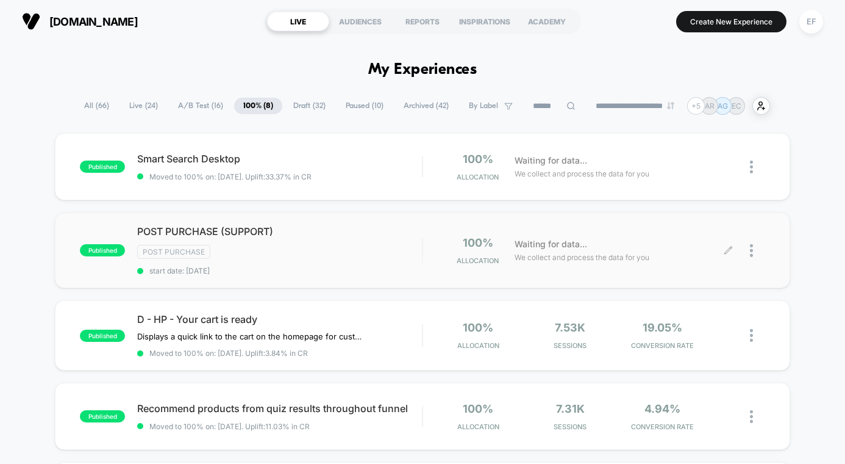
click at [756, 247] on div at bounding box center [757, 250] width 15 height 29
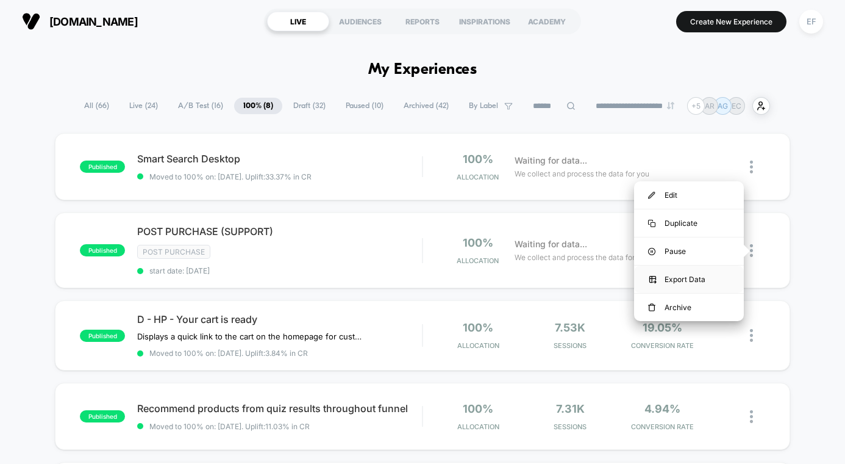
click at [682, 277] on div "Export Data" at bounding box center [689, 278] width 110 height 27
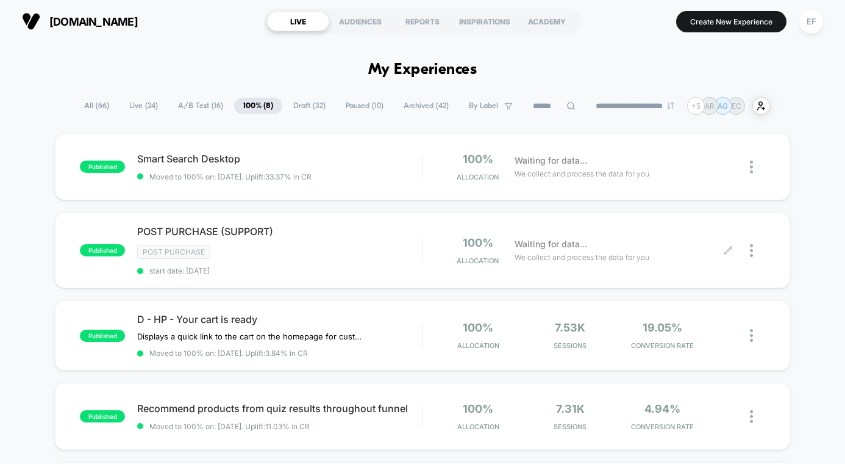
click at [295, 107] on span "Draft ( 32 )" at bounding box center [309, 106] width 51 height 16
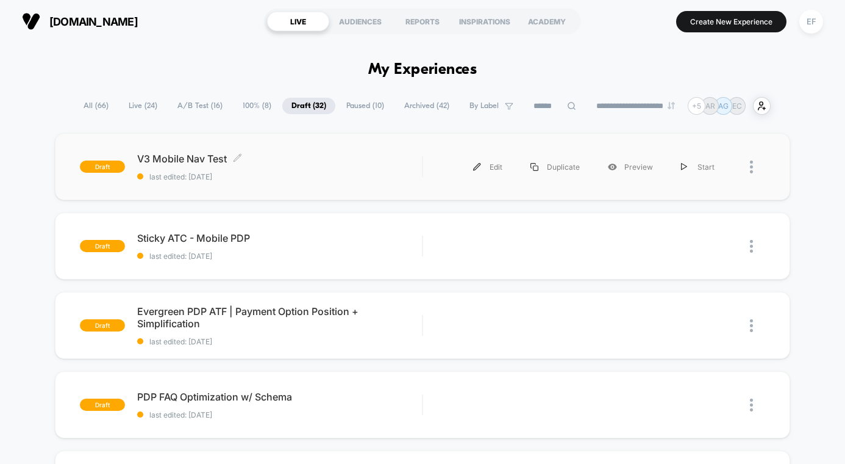
click at [293, 156] on span "V3 Mobile Nav Test Click to edit experience details" at bounding box center [279, 158] width 285 height 12
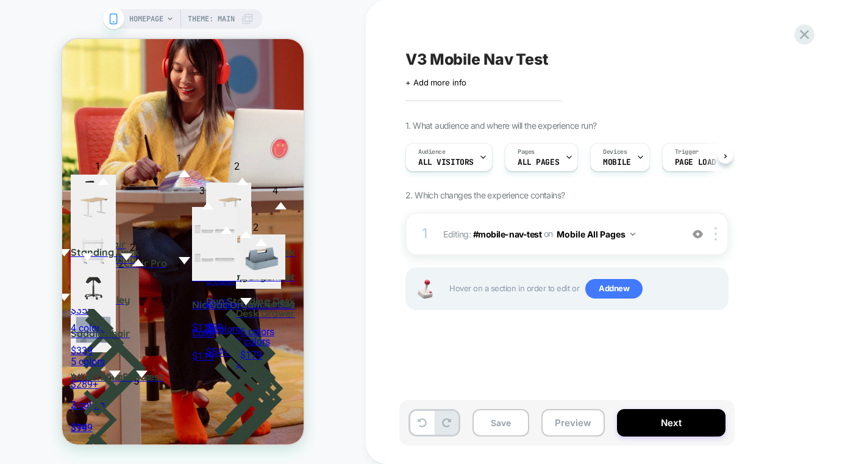
scroll to position [0, 1]
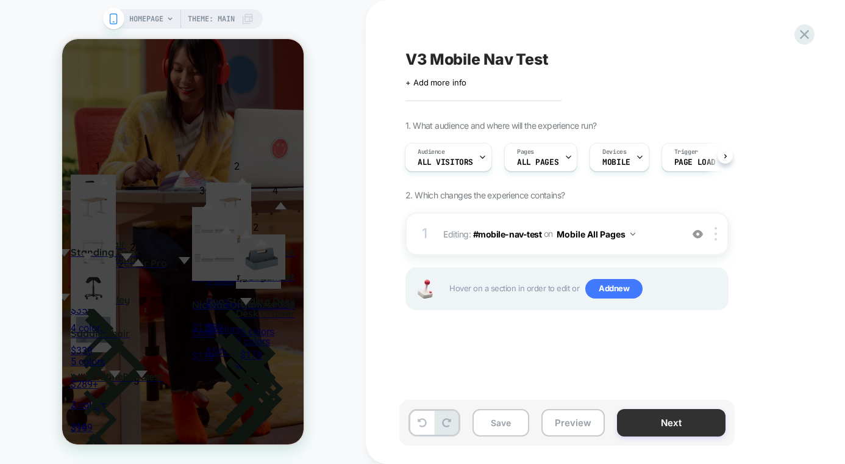
click at [687, 420] on button "Next" at bounding box center [671, 422] width 109 height 27
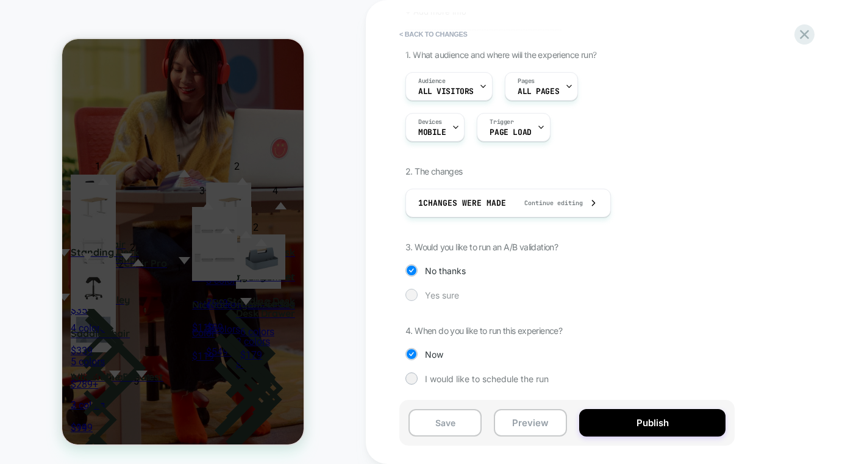
click at [429, 292] on span "Yes sure" at bounding box center [442, 295] width 34 height 10
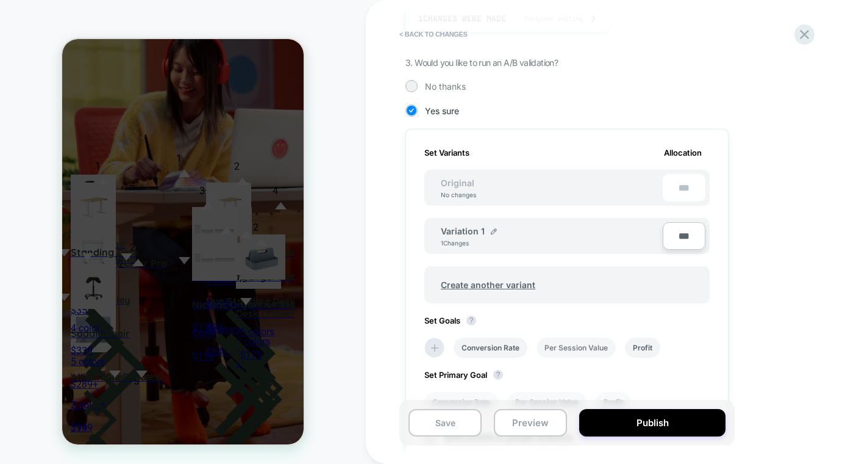
scroll to position [269, 0]
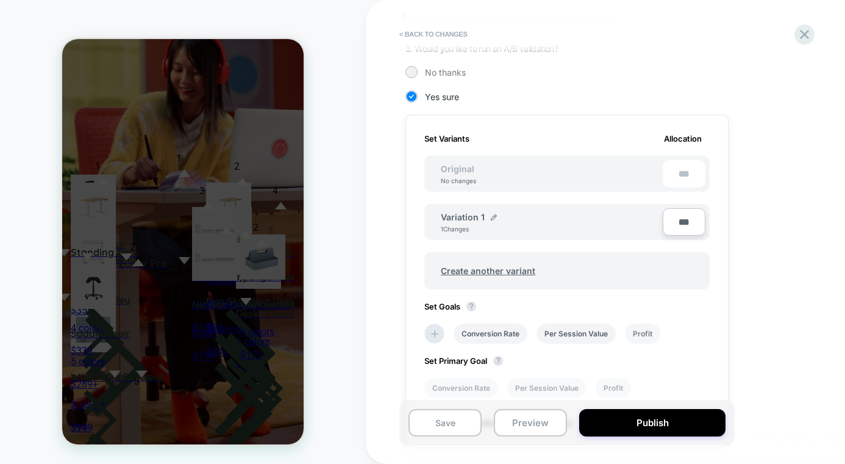
click at [635, 336] on li "Profit" at bounding box center [642, 333] width 35 height 20
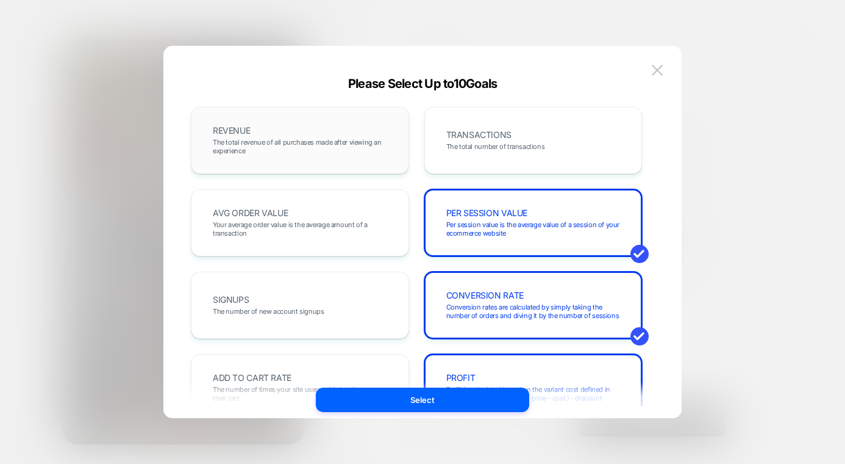
click at [324, 132] on div "REVENUE The total revenue of all purchases made after viewing an experience" at bounding box center [300, 140] width 193 height 41
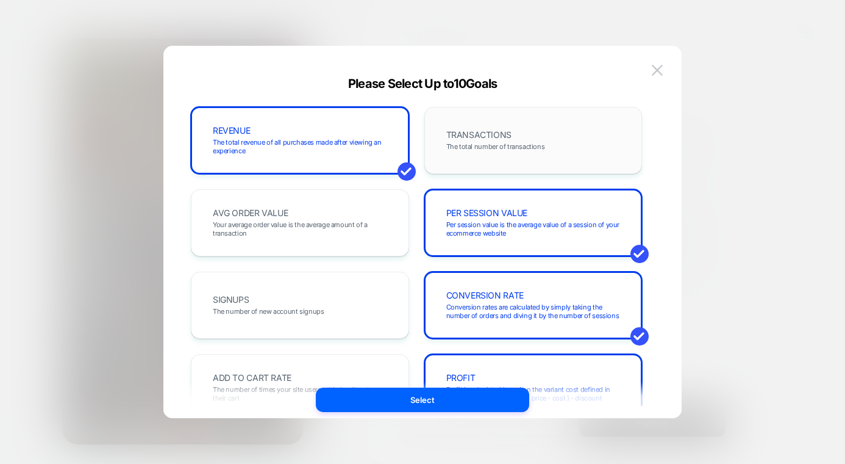
click at [482, 137] on span "TRANSACTIONS" at bounding box center [478, 135] width 65 height 9
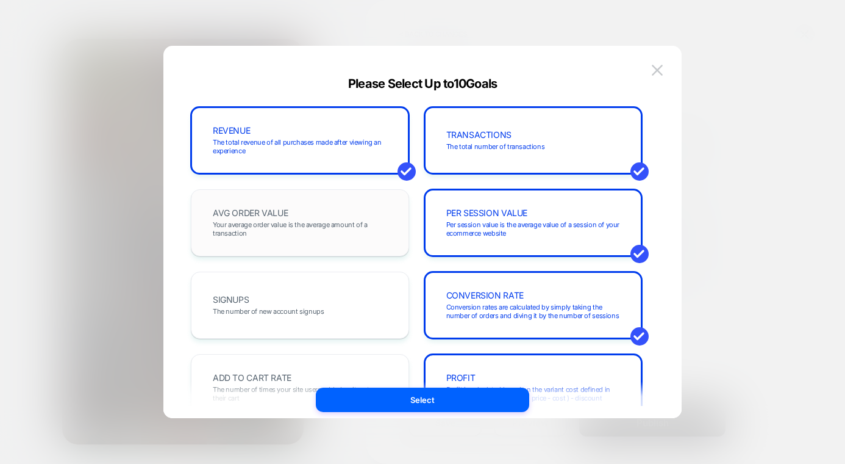
click at [277, 223] on span "Your average order value is the average amount of a transaction" at bounding box center [300, 228] width 174 height 17
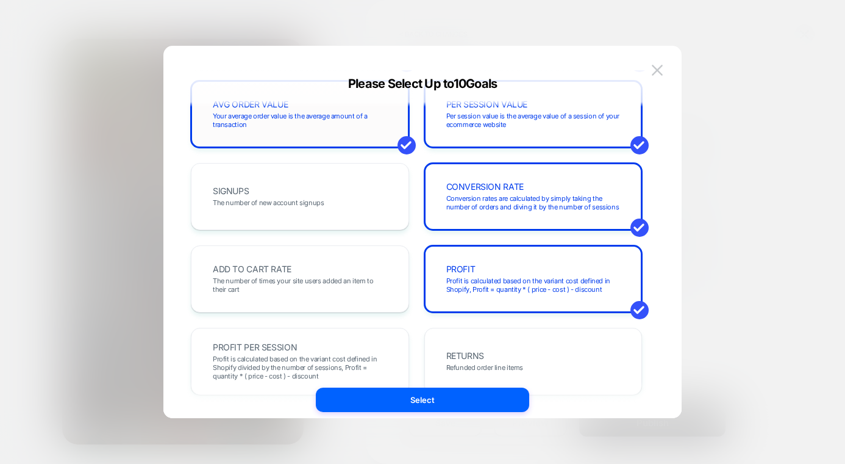
scroll to position [199, 0]
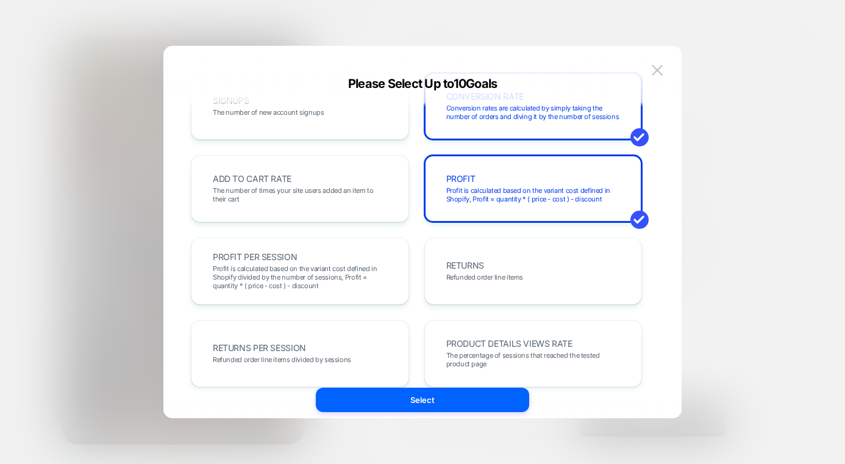
click at [277, 223] on div "REVENUE The total revenue of all purchases made after viewing an experience TRA…" at bounding box center [416, 394] width 451 height 973
click at [293, 210] on div "ADD TO CART RATE The number of times your site users added an item to their cart" at bounding box center [300, 188] width 218 height 67
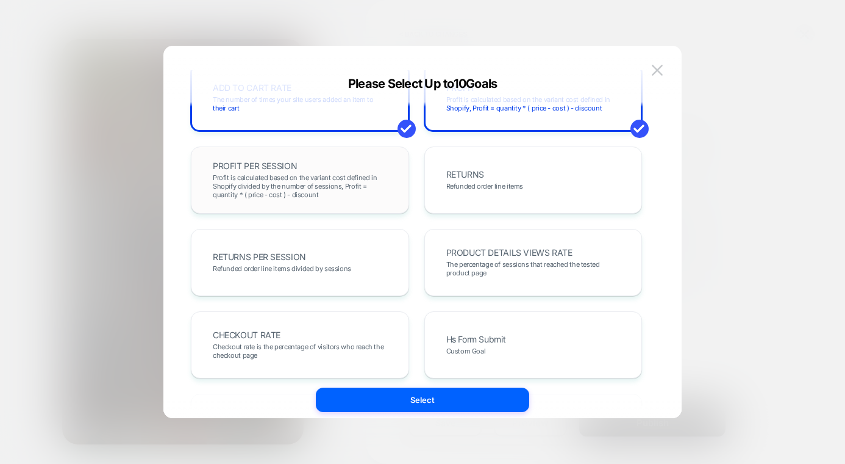
scroll to position [290, 0]
click at [480, 256] on span "PRODUCT DETAILS VIEWS RATE" at bounding box center [509, 252] width 126 height 9
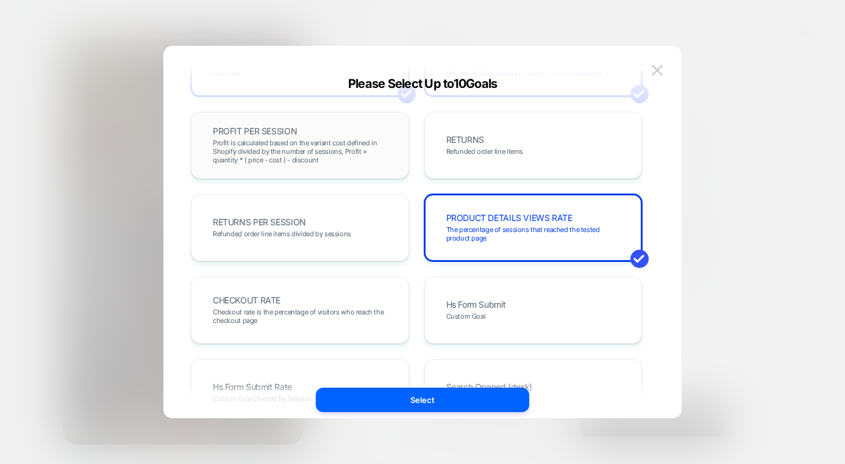
click at [354, 156] on span "Profit is calculated based on the variant cost defined in Shopify divided by th…" at bounding box center [300, 151] width 174 height 26
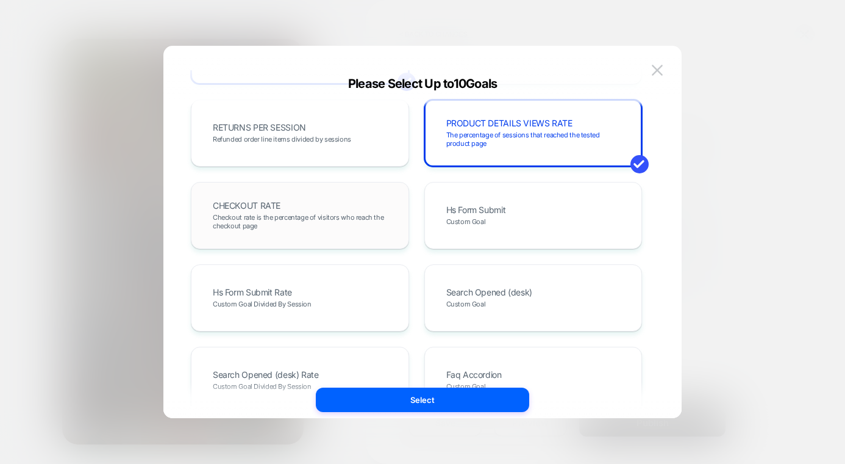
click at [328, 237] on div "CHECKOUT RATE Checkout rate is the percentage of visitors who reach the checkou…" at bounding box center [300, 215] width 218 height 67
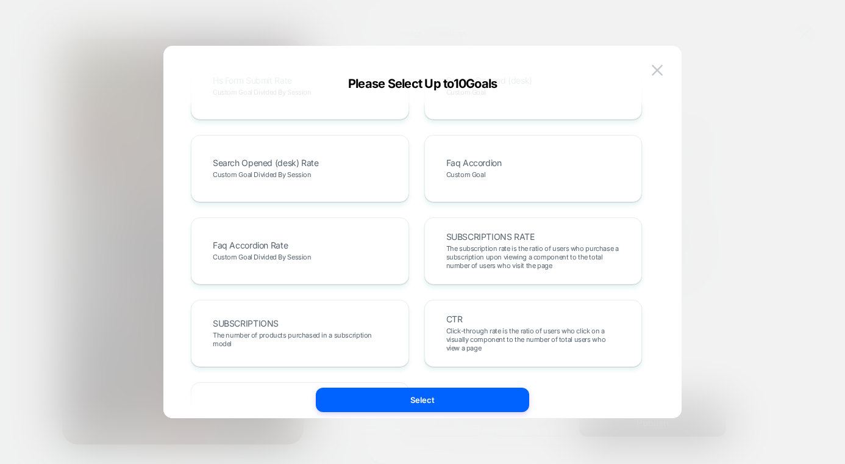
scroll to position [711, 0]
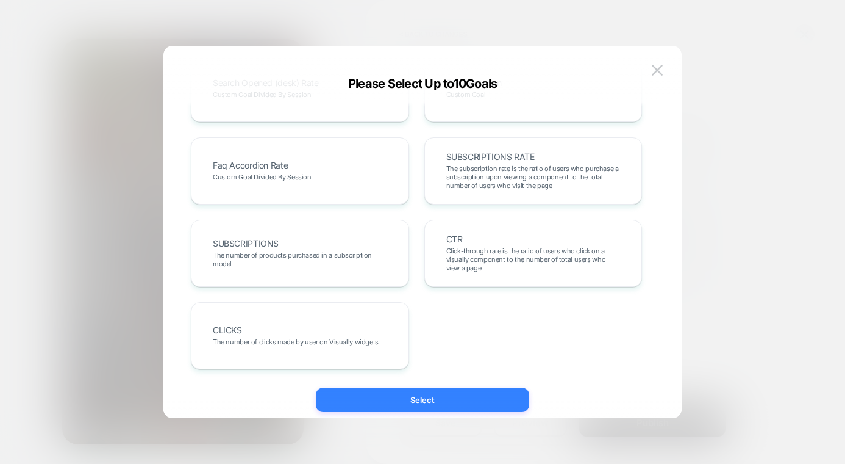
click at [470, 401] on button "Select" at bounding box center [422, 399] width 213 height 24
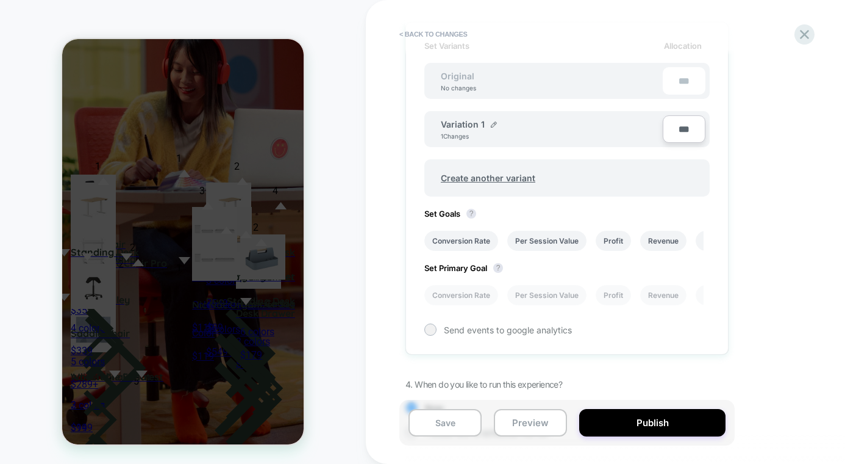
scroll to position [361, 0]
click at [445, 301] on li "Conversion Rate" at bounding box center [461, 295] width 74 height 20
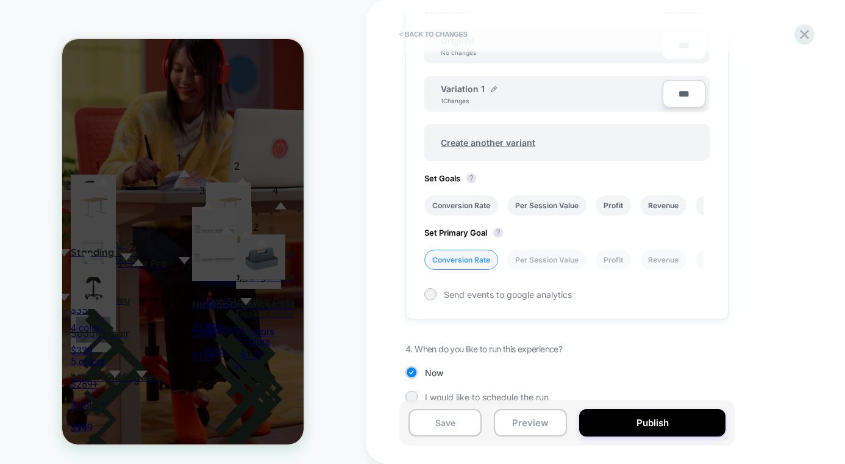
scroll to position [415, 0]
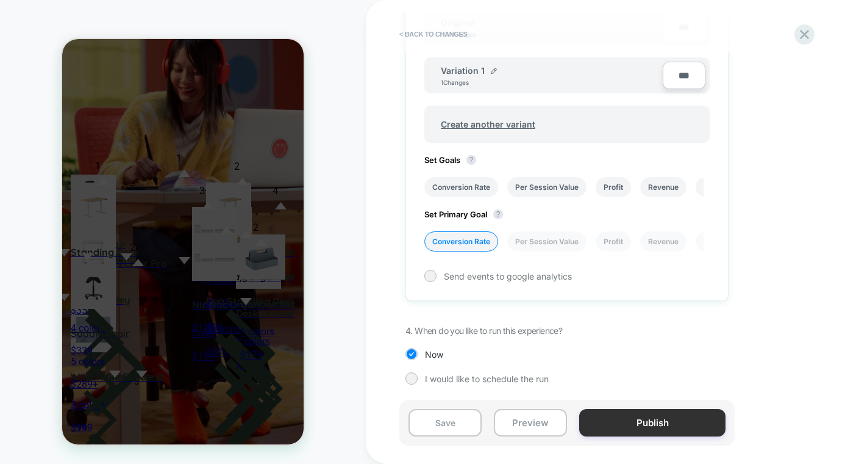
click at [676, 431] on button "Publish" at bounding box center [652, 422] width 146 height 27
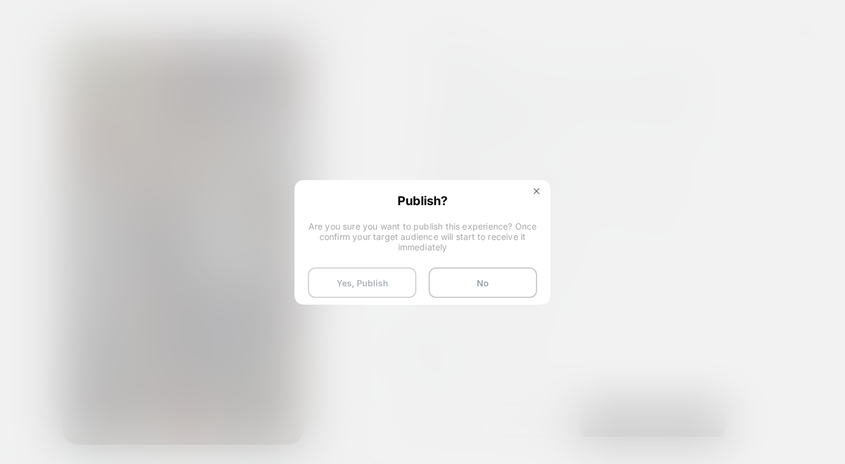
click at [339, 292] on button "Yes, Publish" at bounding box center [362, 282] width 109 height 30
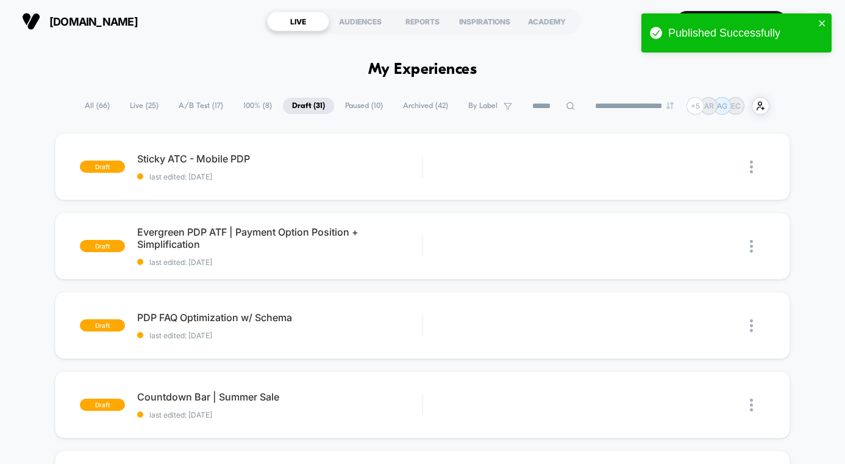
click at [174, 107] on span "A/B Test ( 17 )" at bounding box center [201, 106] width 63 height 16
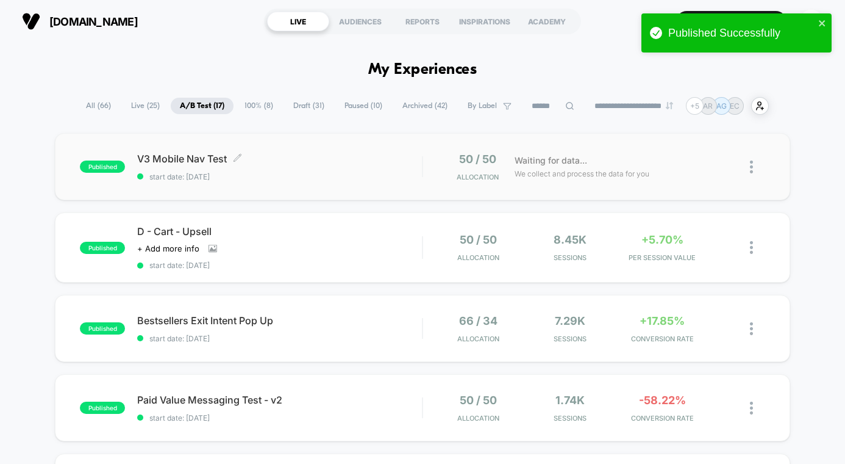
click at [349, 172] on span "start date: [DATE]" at bounding box center [279, 176] width 285 height 9
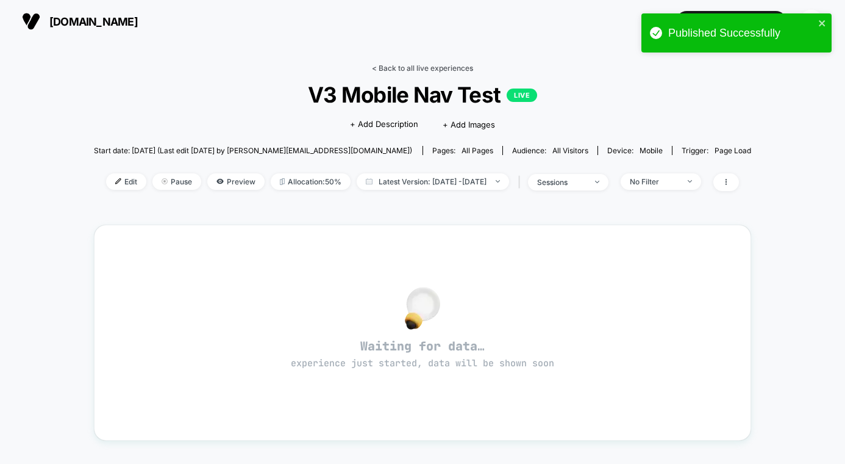
click at [435, 66] on link "< Back to all live experiences" at bounding box center [422, 67] width 101 height 9
